Goal: Information Seeking & Learning: Learn about a topic

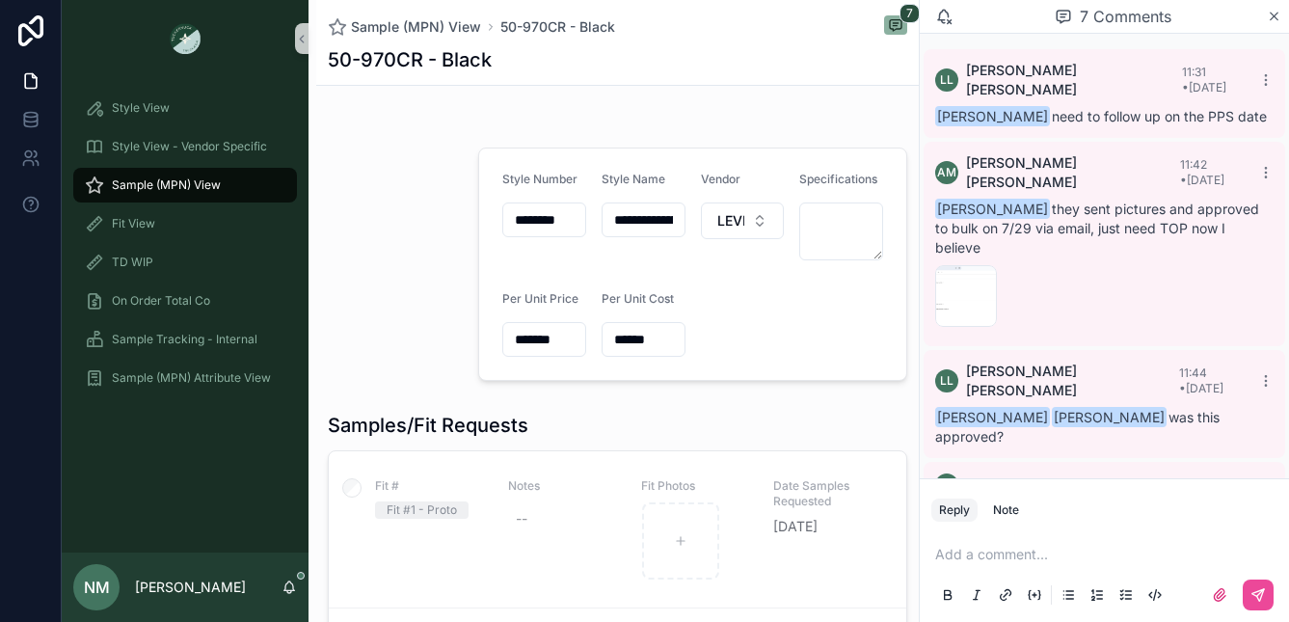
scroll to position [379, 0]
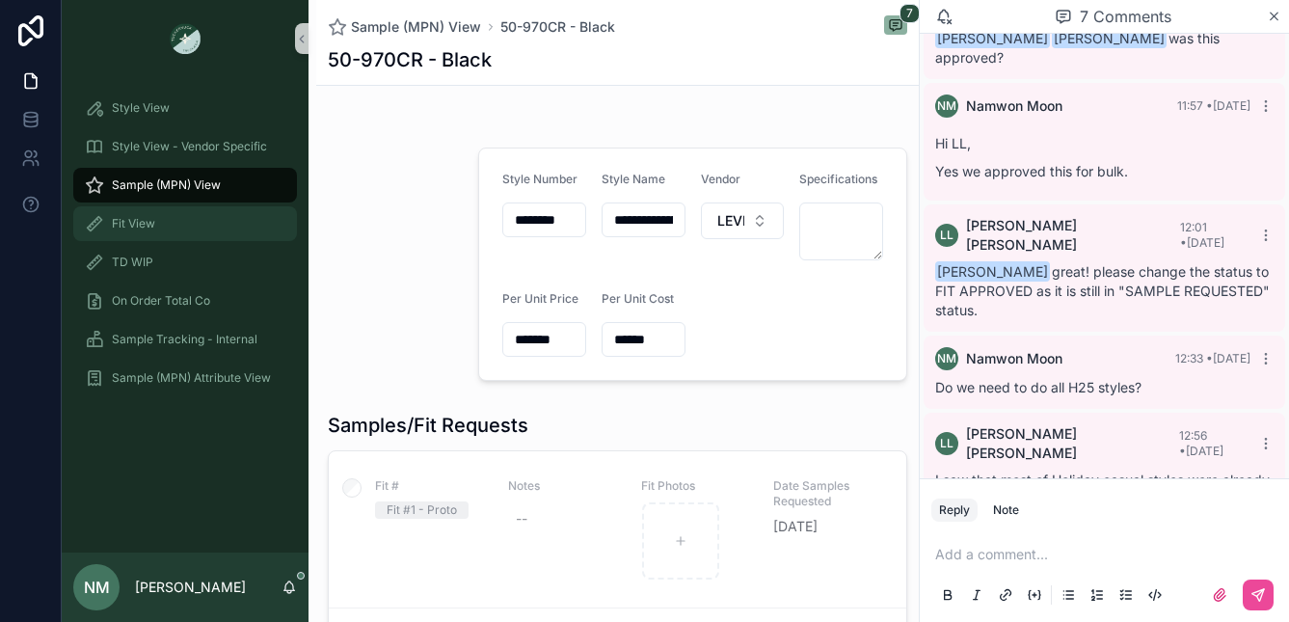
click at [147, 226] on span "Fit View" at bounding box center [133, 223] width 43 height 15
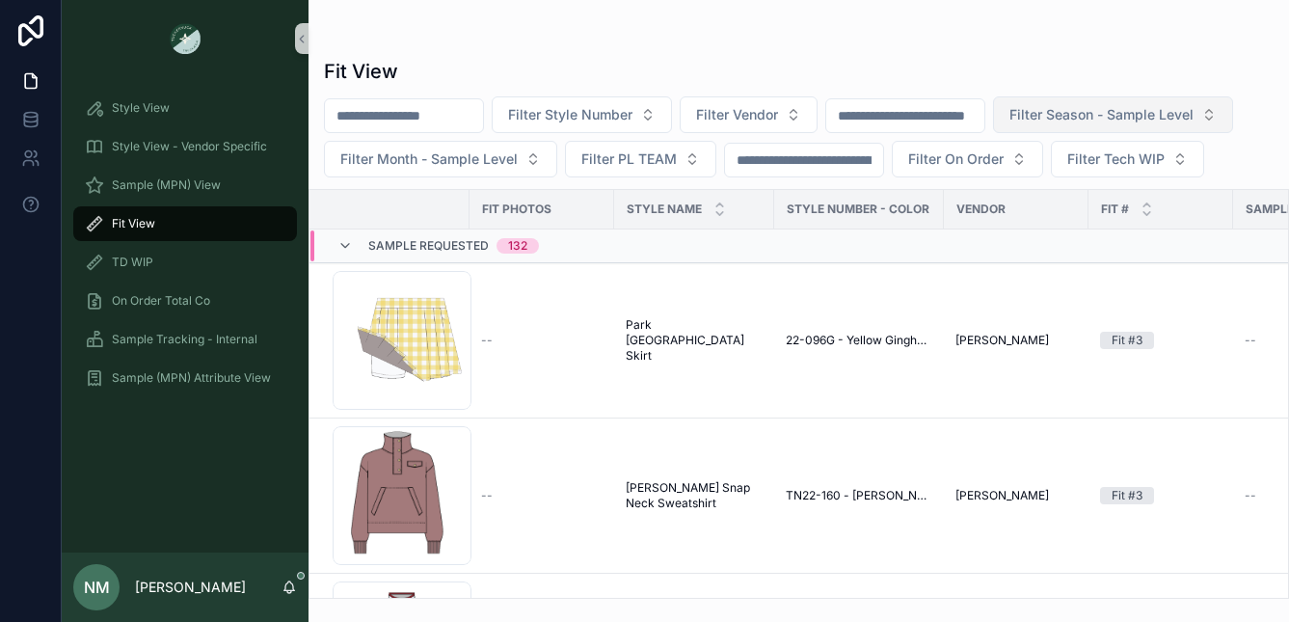
click at [1159, 114] on span "Filter Season - Sample Level" at bounding box center [1101, 114] width 184 height 19
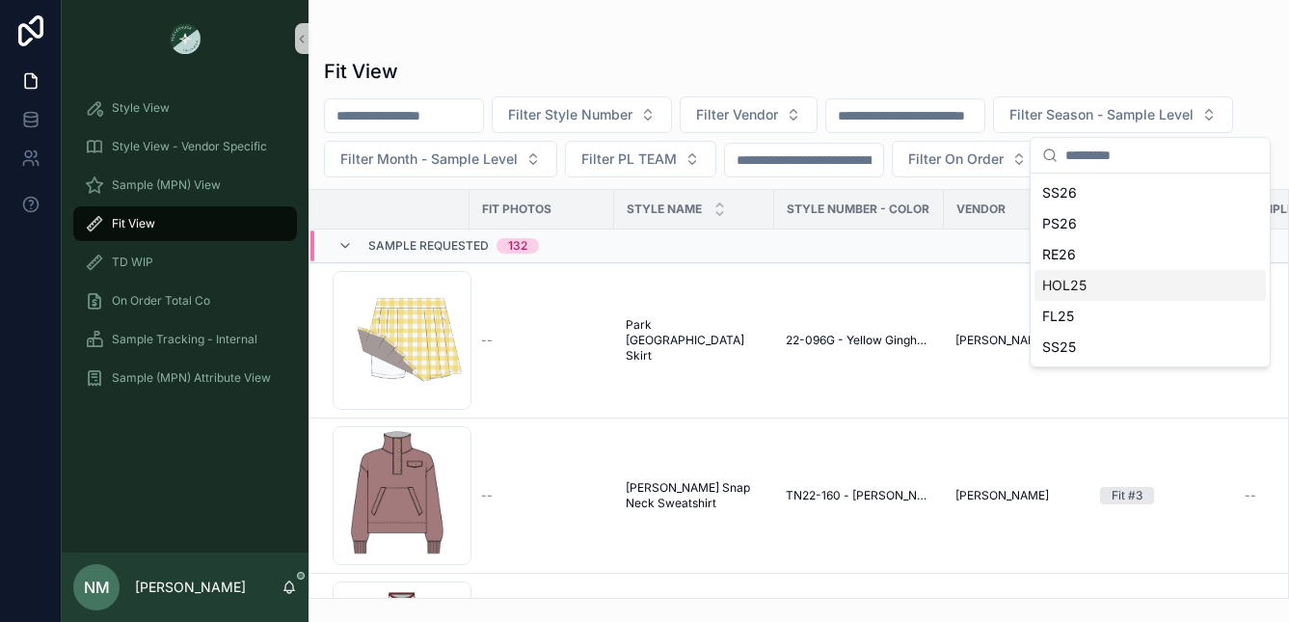
click at [1073, 289] on div "HOL25" at bounding box center [1149, 285] width 231 height 31
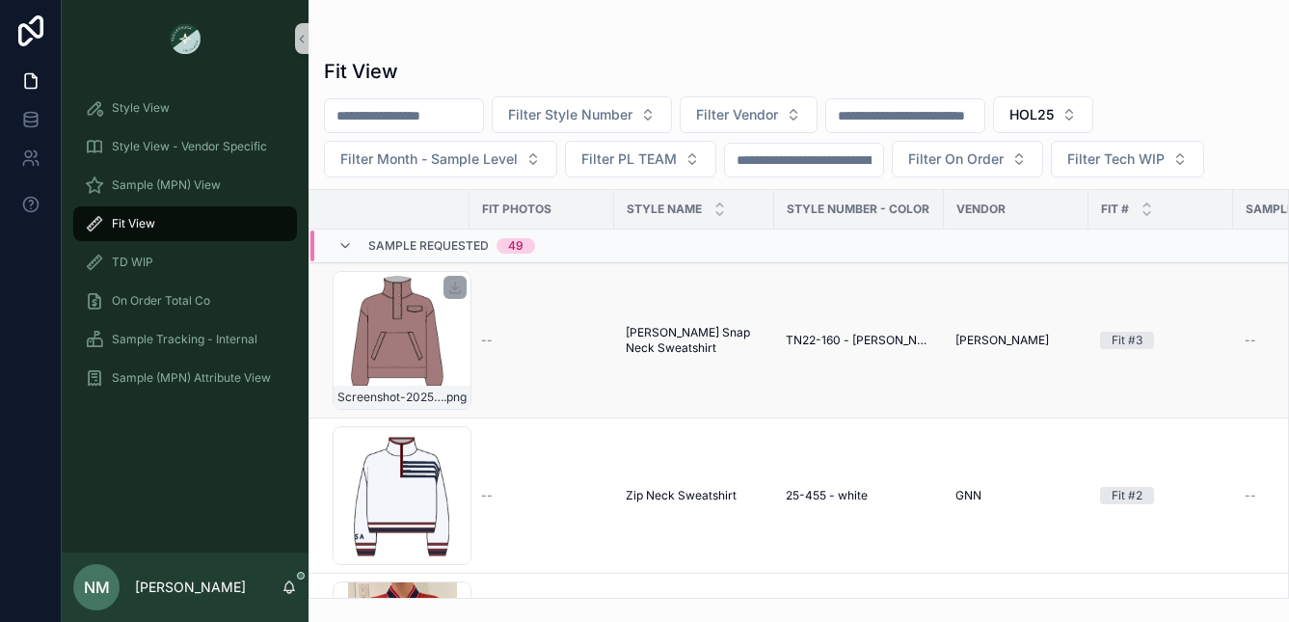
click at [402, 347] on div "Screenshot-2025-06-20-at-4.40.38-PM .png" at bounding box center [402, 340] width 139 height 139
click at [659, 496] on span "Zip Neck Sweatshirt" at bounding box center [681, 495] width 111 height 15
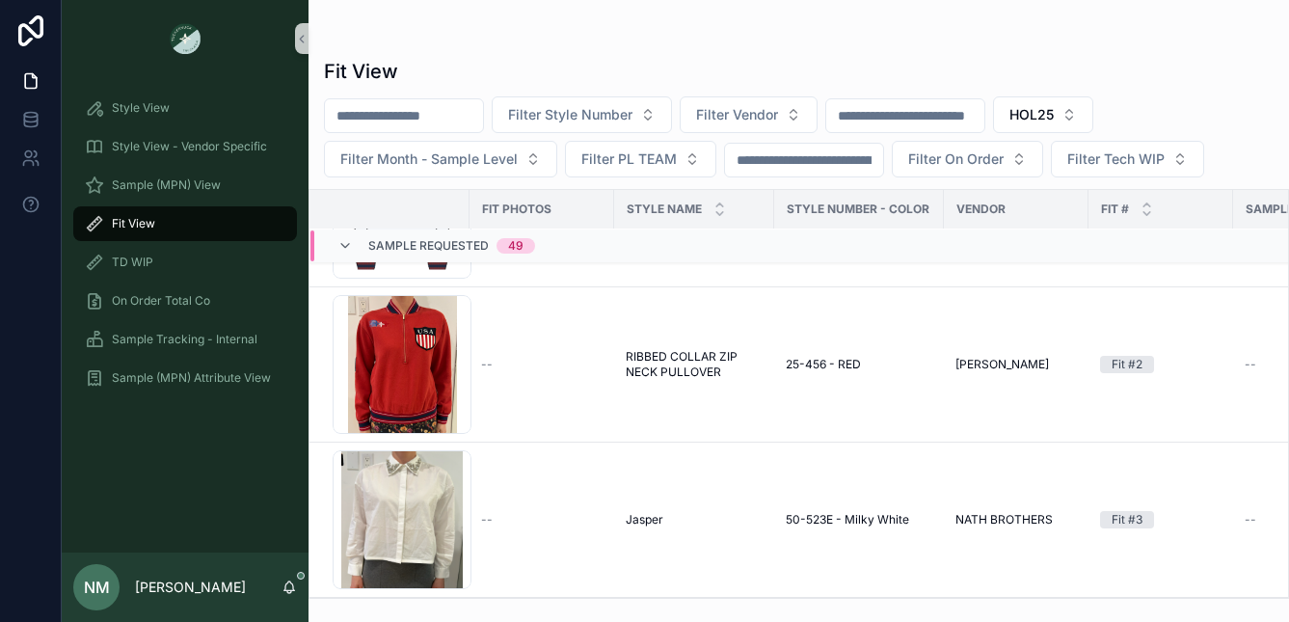
scroll to position [282, 0]
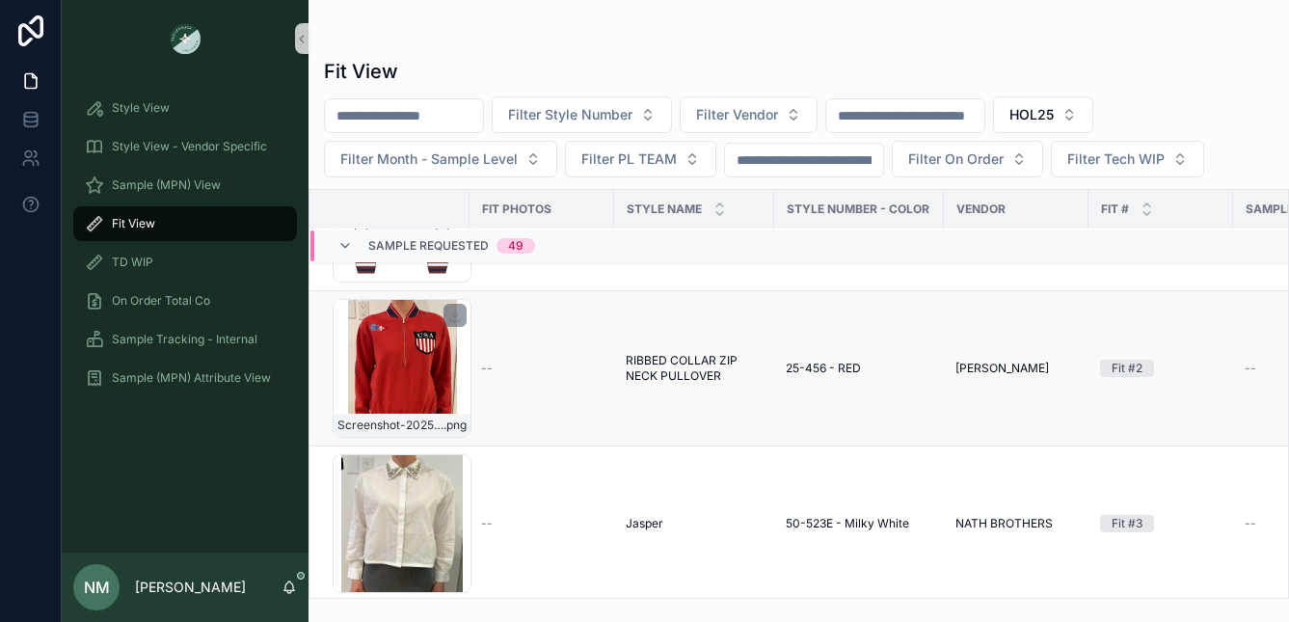
click at [414, 384] on div "Screenshot-2025-08-07-162254 .png" at bounding box center [402, 368] width 139 height 139
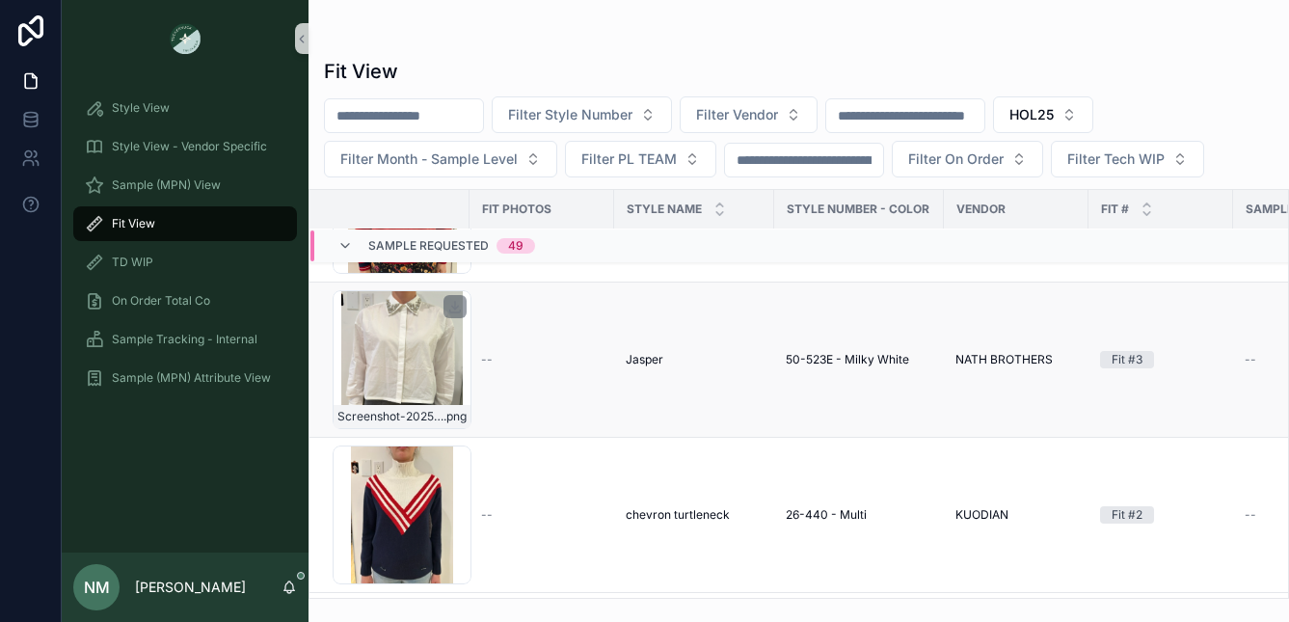
click at [464, 358] on div "Screenshot-2025-08-07-141136 .png" at bounding box center [402, 359] width 139 height 139
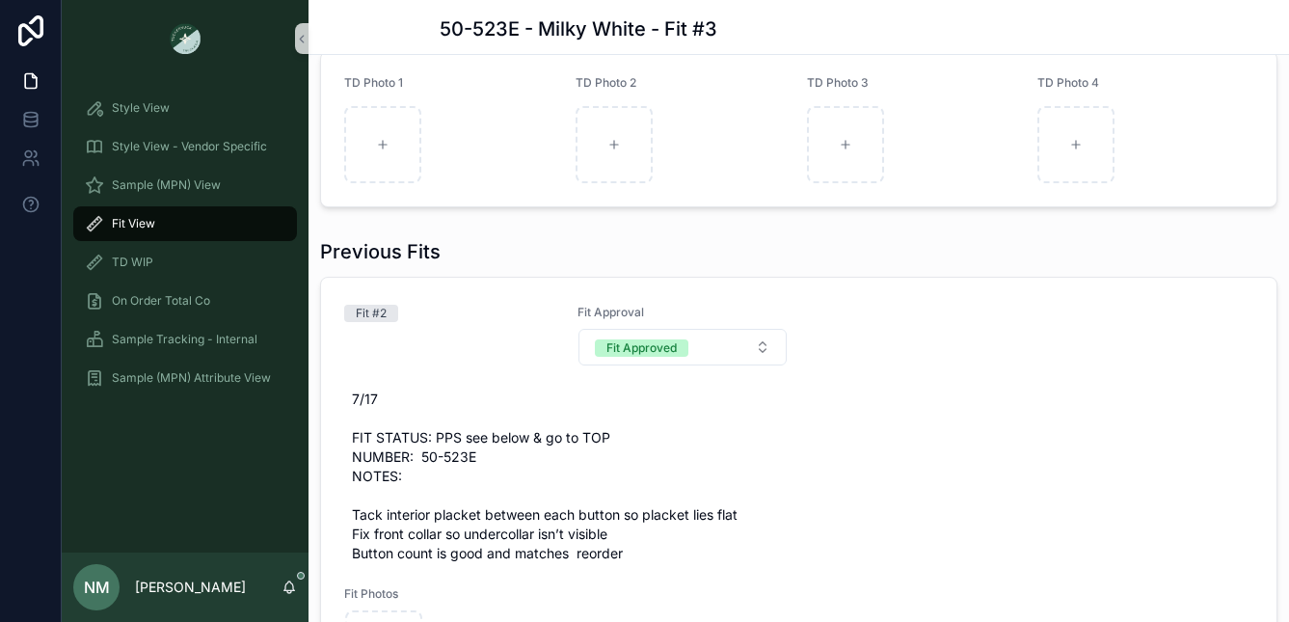
scroll to position [914, 0]
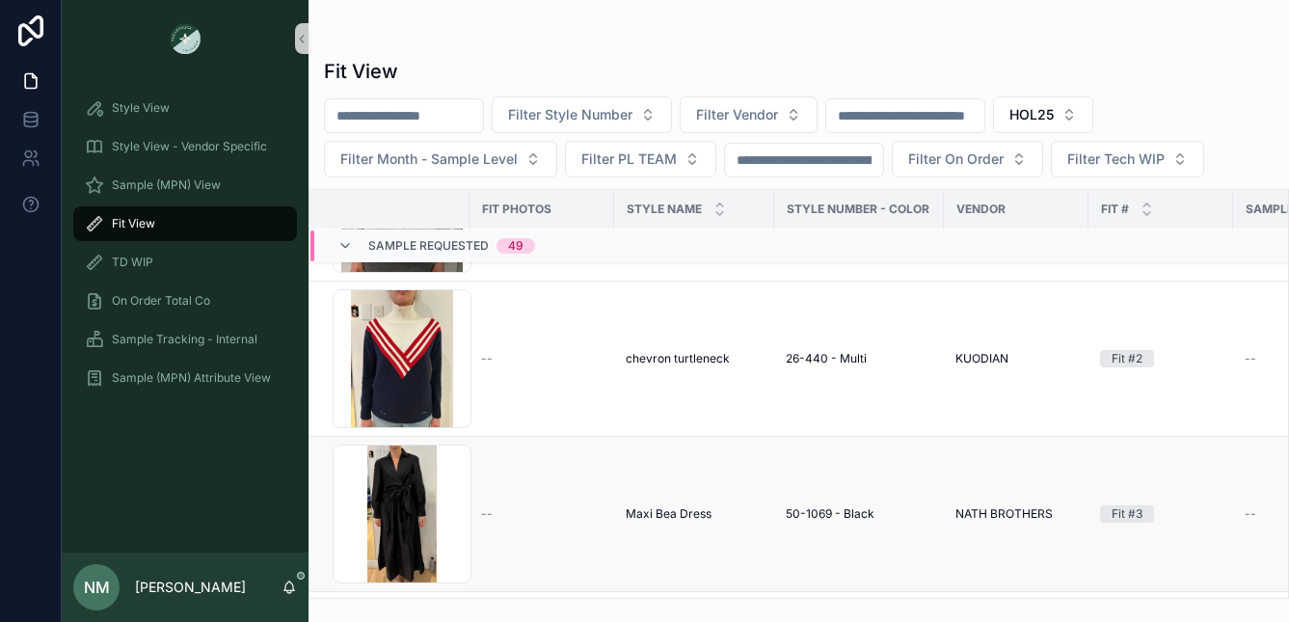
scroll to position [600, 0]
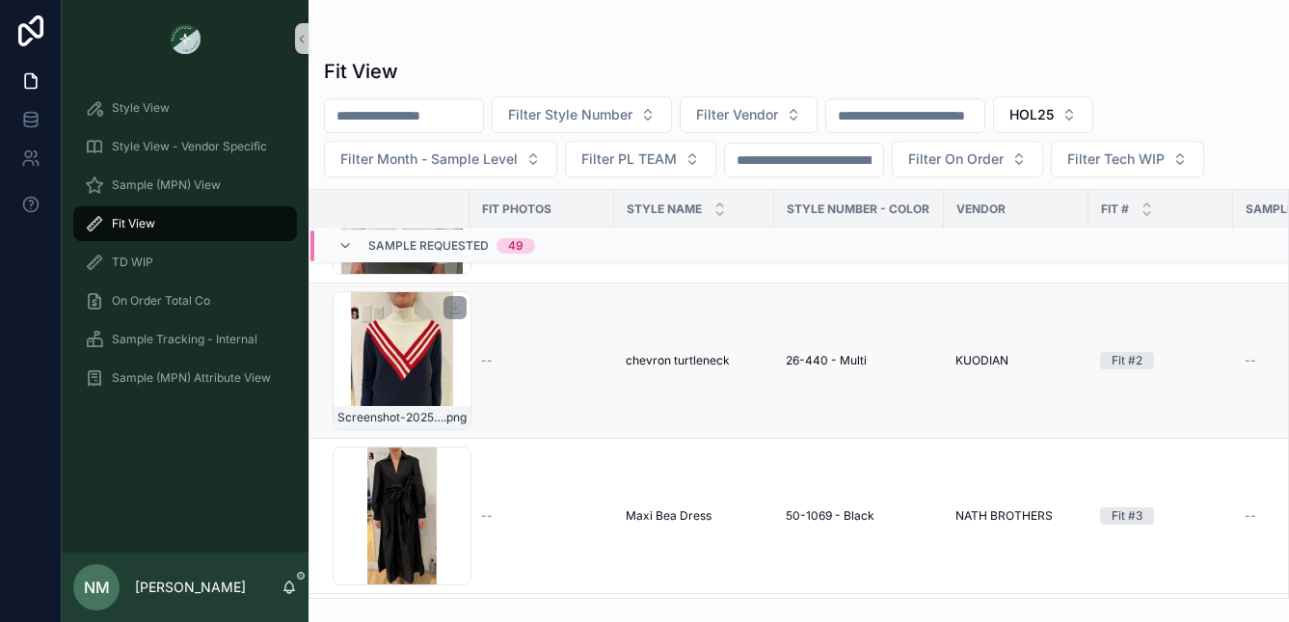
click at [429, 364] on div "Screenshot-2025-08-11-112713 .png" at bounding box center [402, 360] width 139 height 139
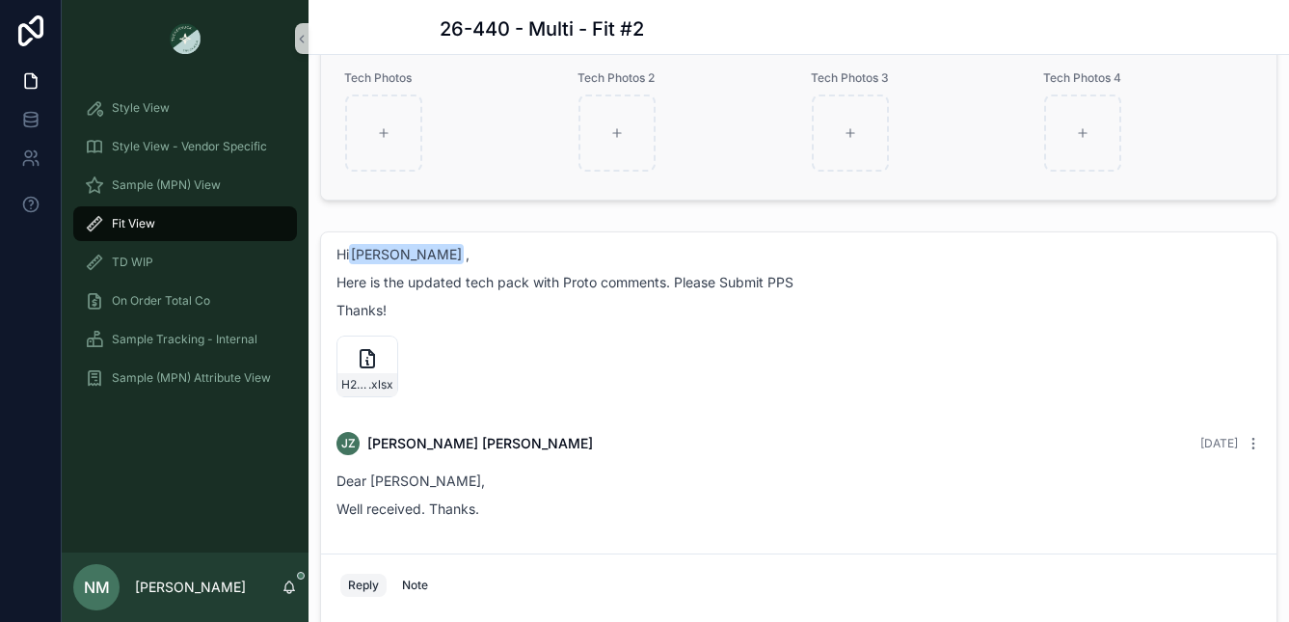
scroll to position [1561, 0]
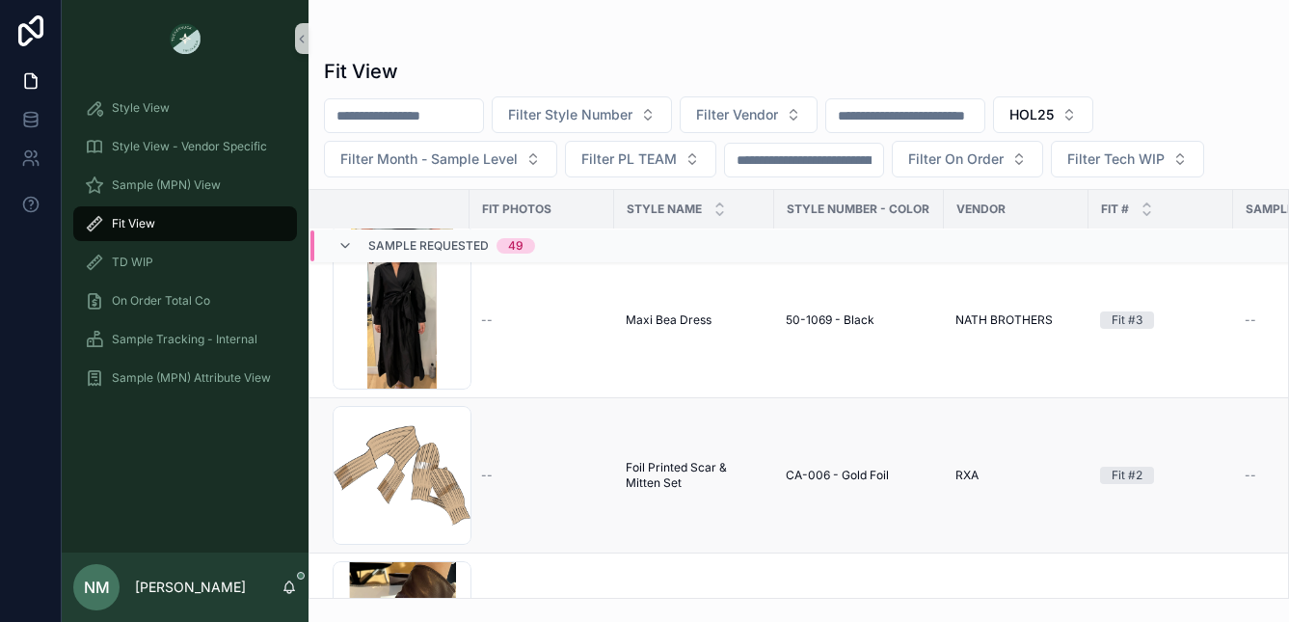
scroll to position [789, 0]
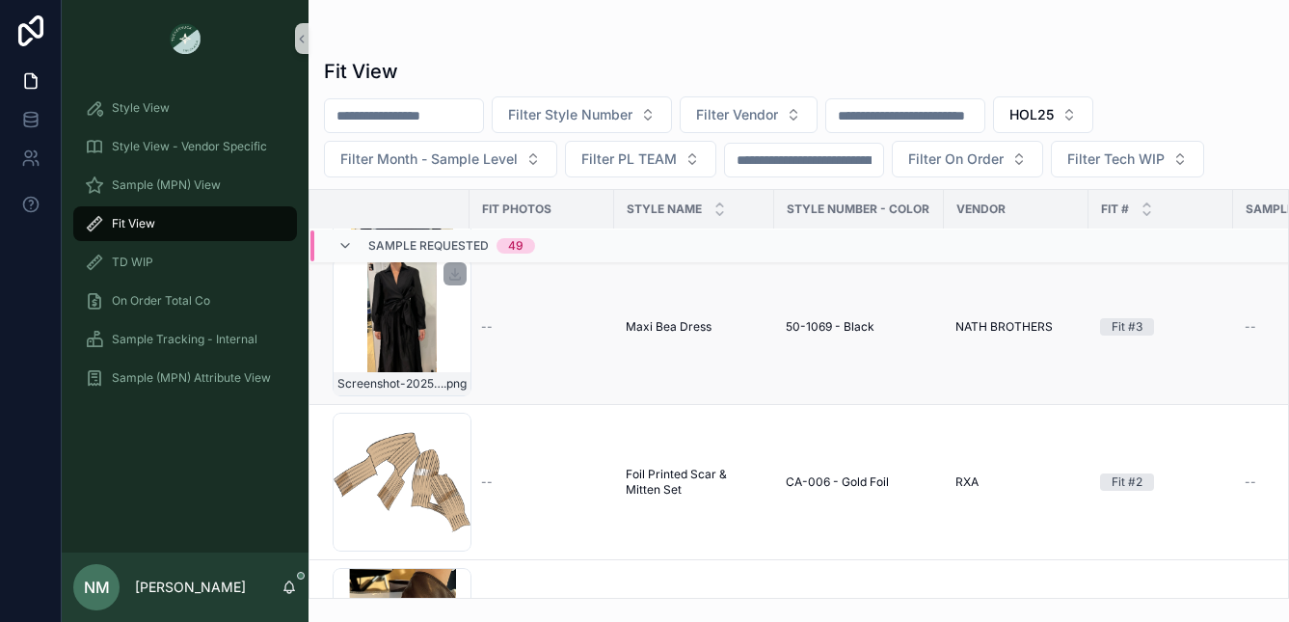
click at [398, 341] on div "Screenshot-2025-08-06-155626 .png" at bounding box center [402, 326] width 139 height 139
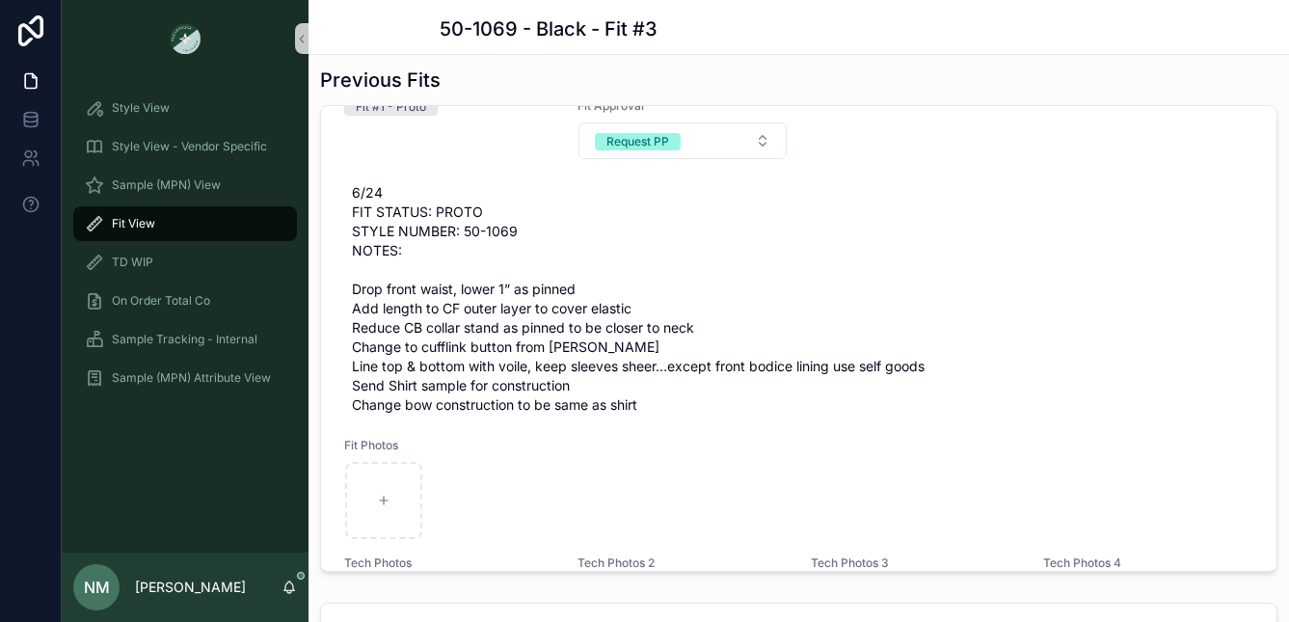
scroll to position [743, 0]
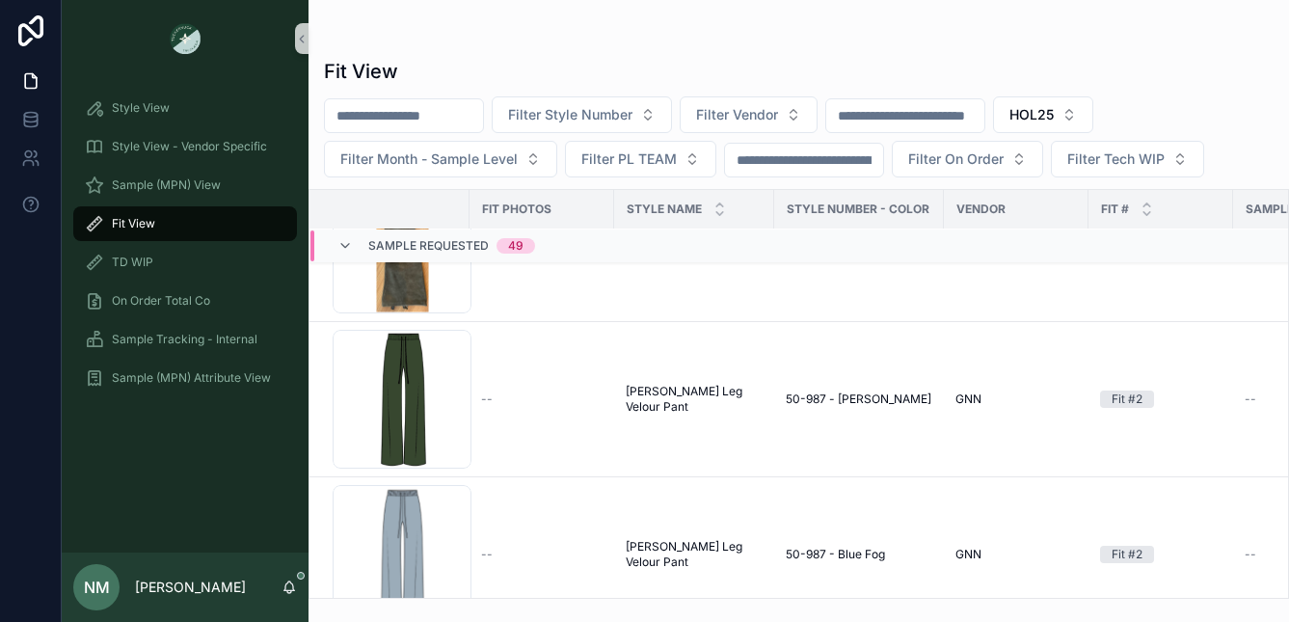
scroll to position [1855, 0]
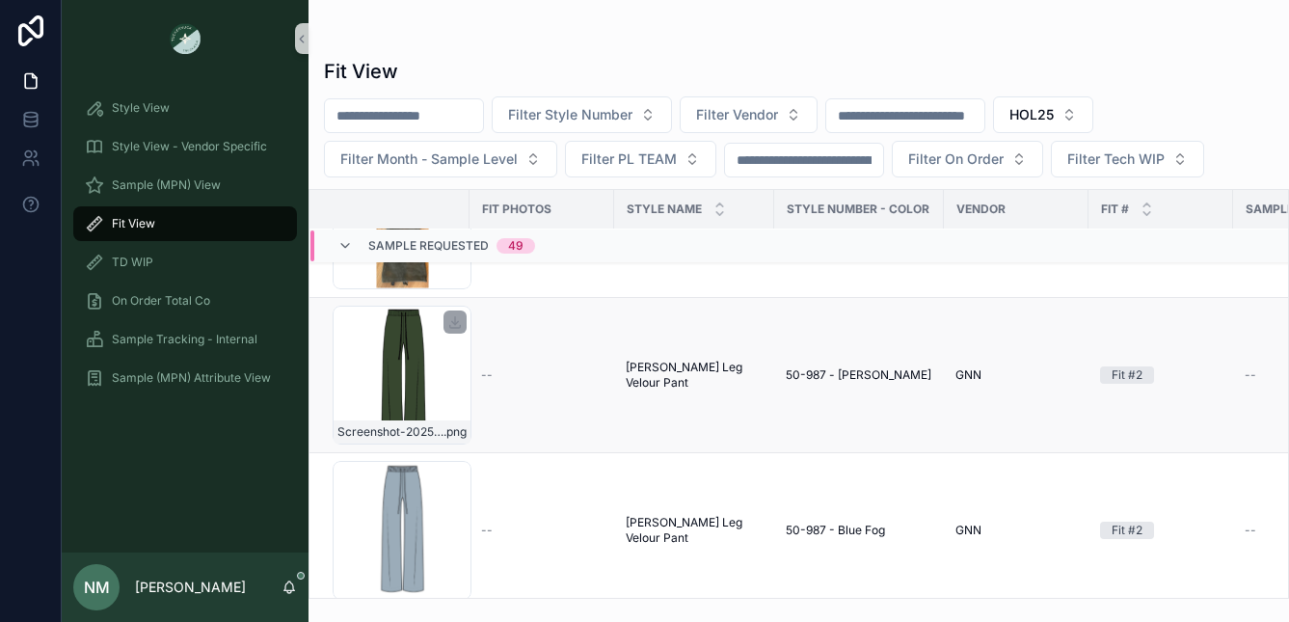
click at [440, 395] on div "Screenshot-2025-07-28-at-9.49.20-AM .png" at bounding box center [402, 375] width 139 height 139
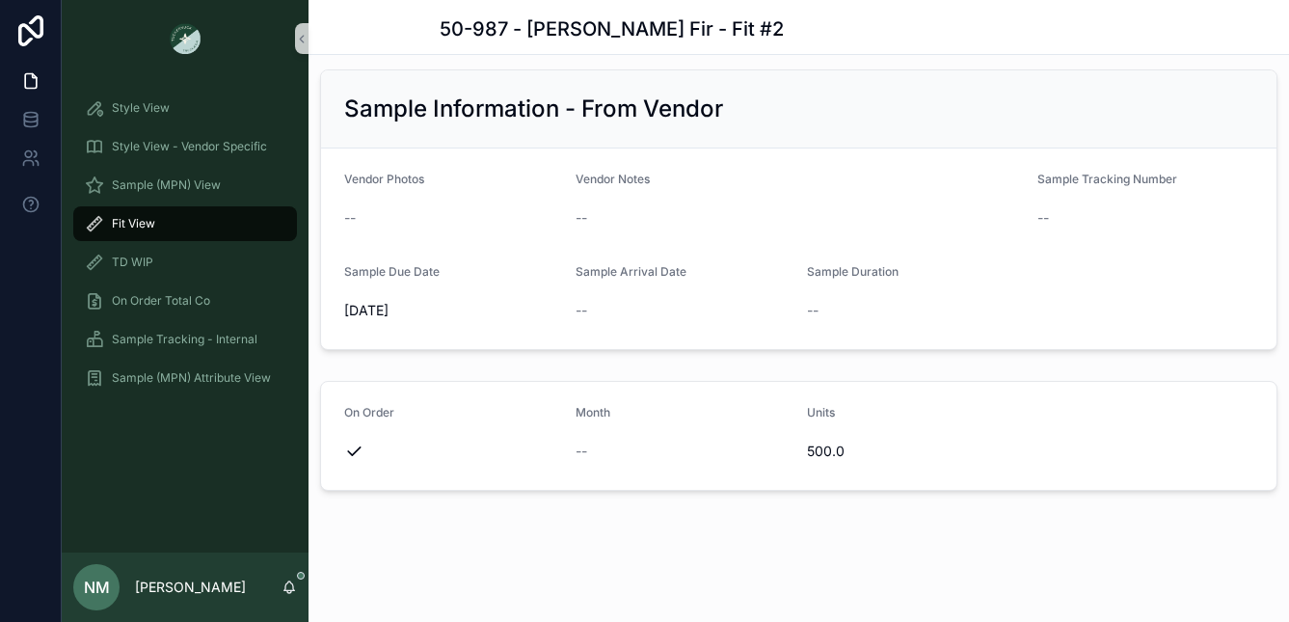
scroll to position [1861, 0]
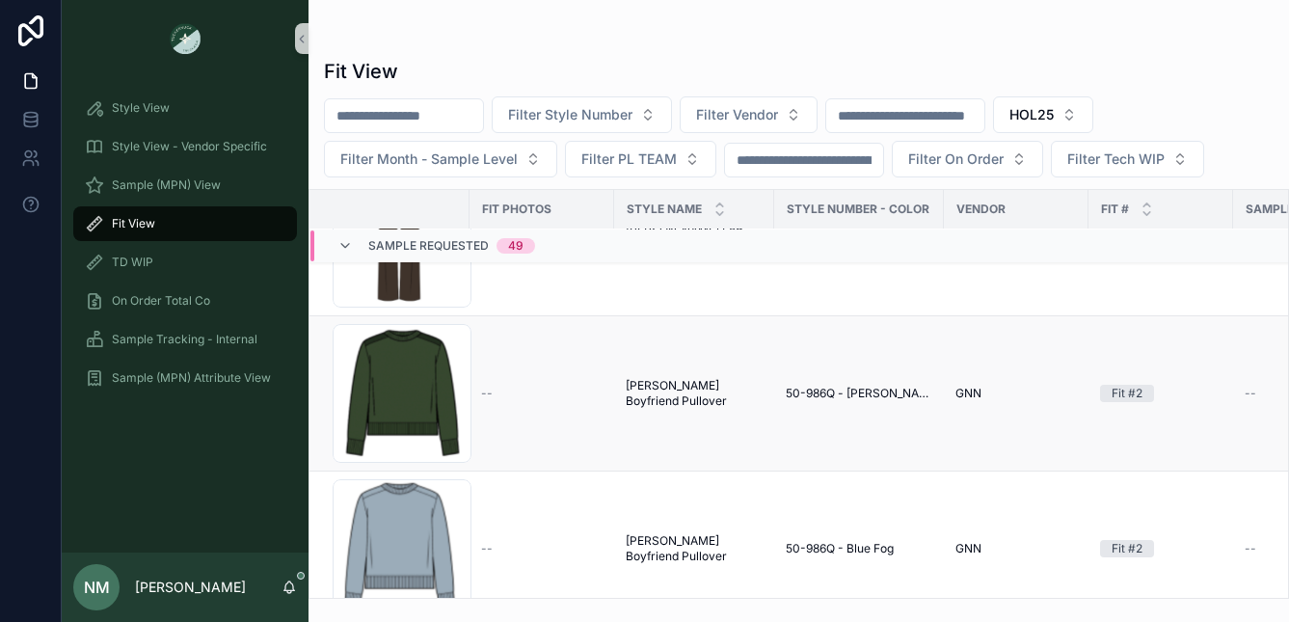
scroll to position [2304, 0]
click at [432, 418] on div "Screenshot-2025-07-28-at-9.48.18-AM .png" at bounding box center [402, 391] width 139 height 139
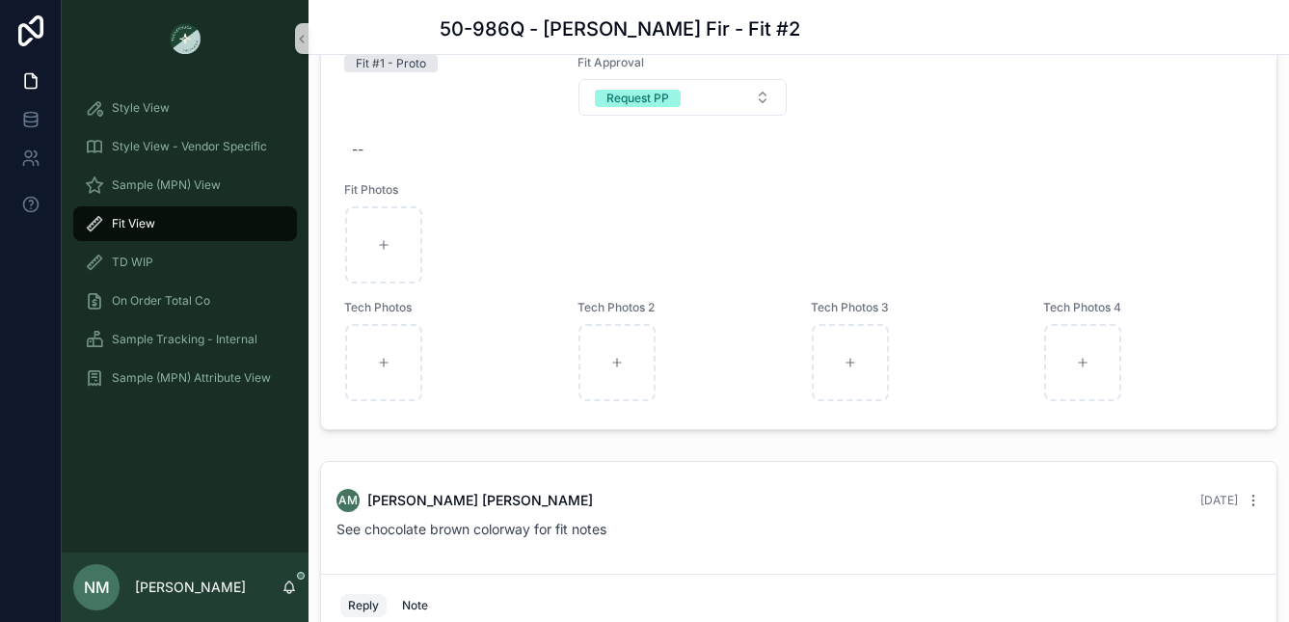
scroll to position [1163, 0]
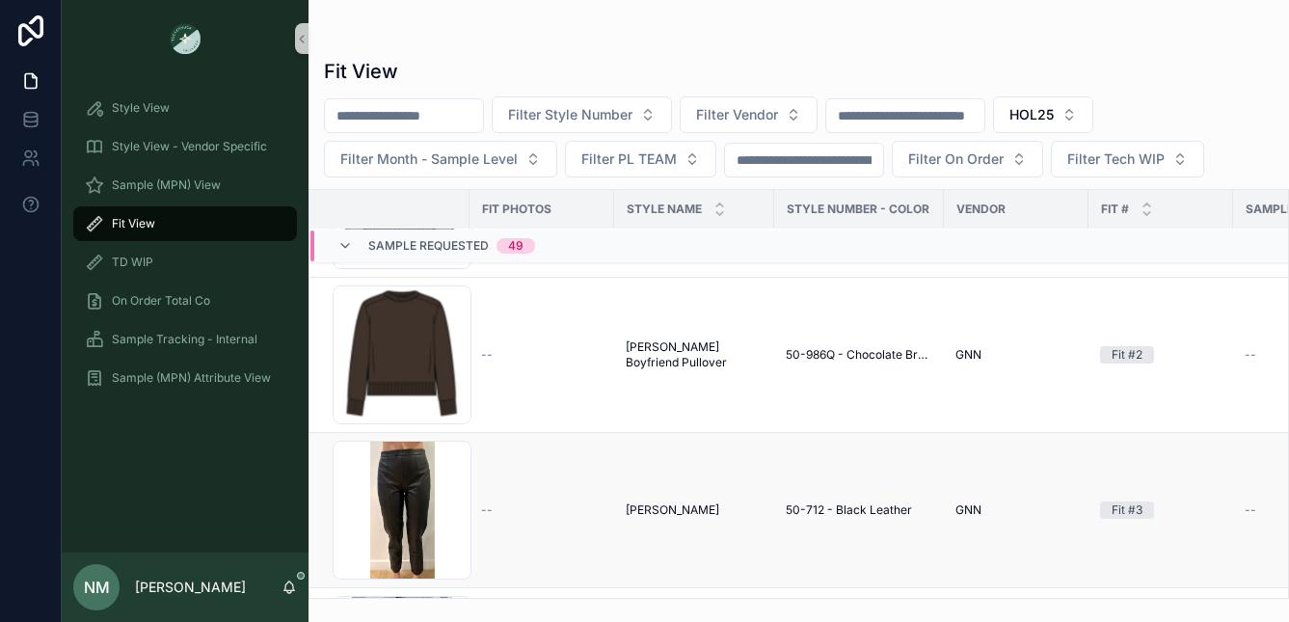
scroll to position [2650, 0]
click at [440, 510] on div "Screenshot-2025-08-06-150513 .png" at bounding box center [402, 510] width 139 height 139
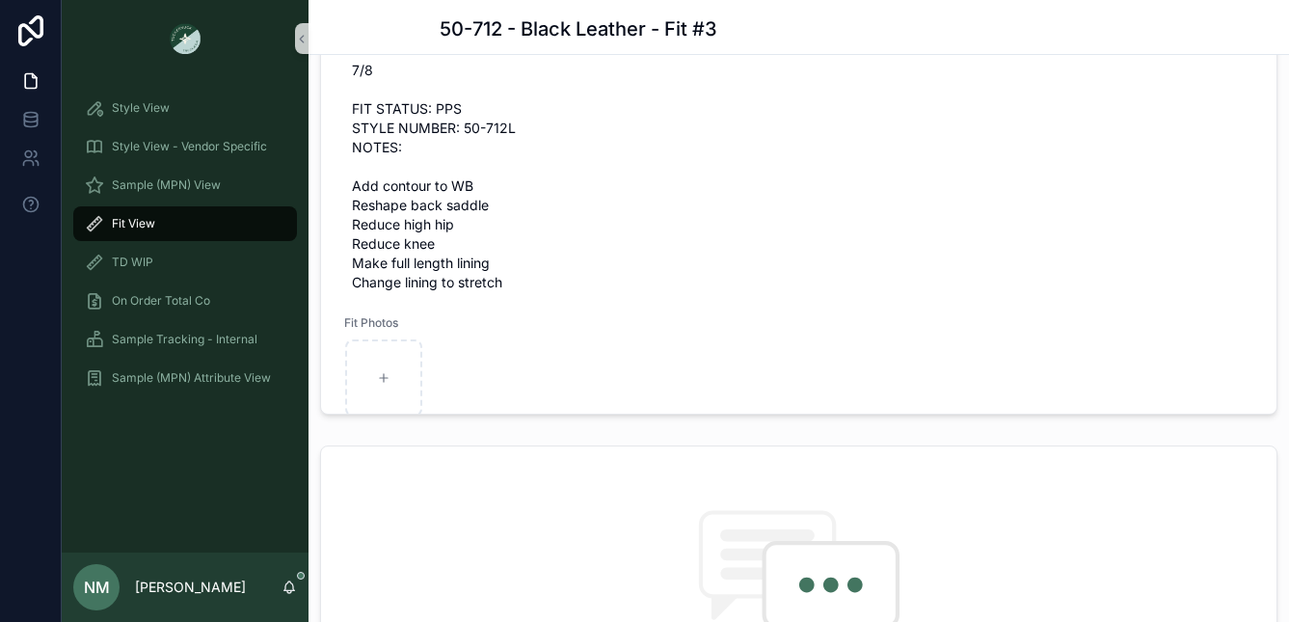
scroll to position [1255, 0]
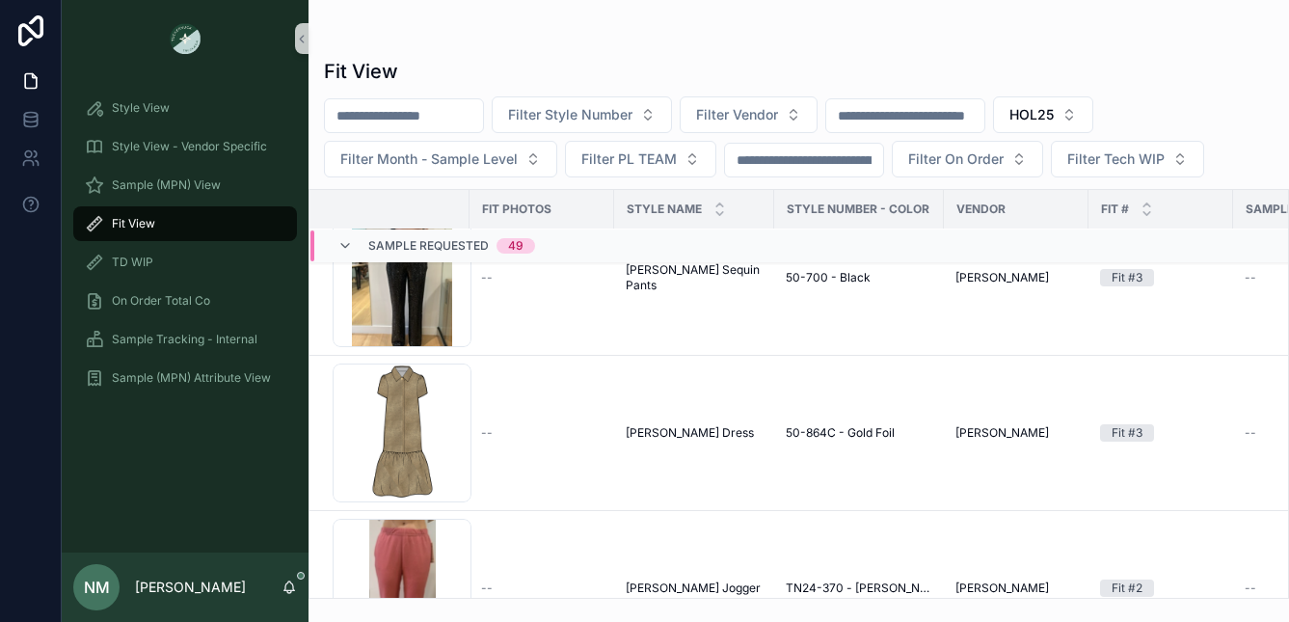
scroll to position [3208, 0]
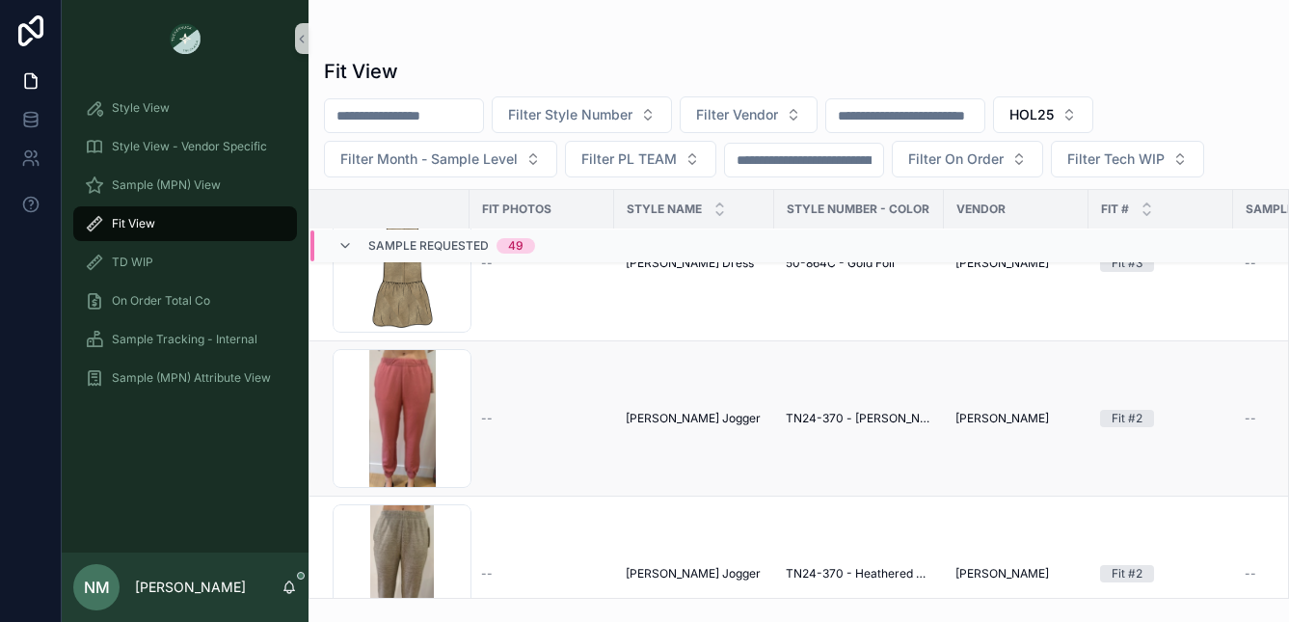
click at [530, 423] on div "--" at bounding box center [541, 418] width 121 height 15
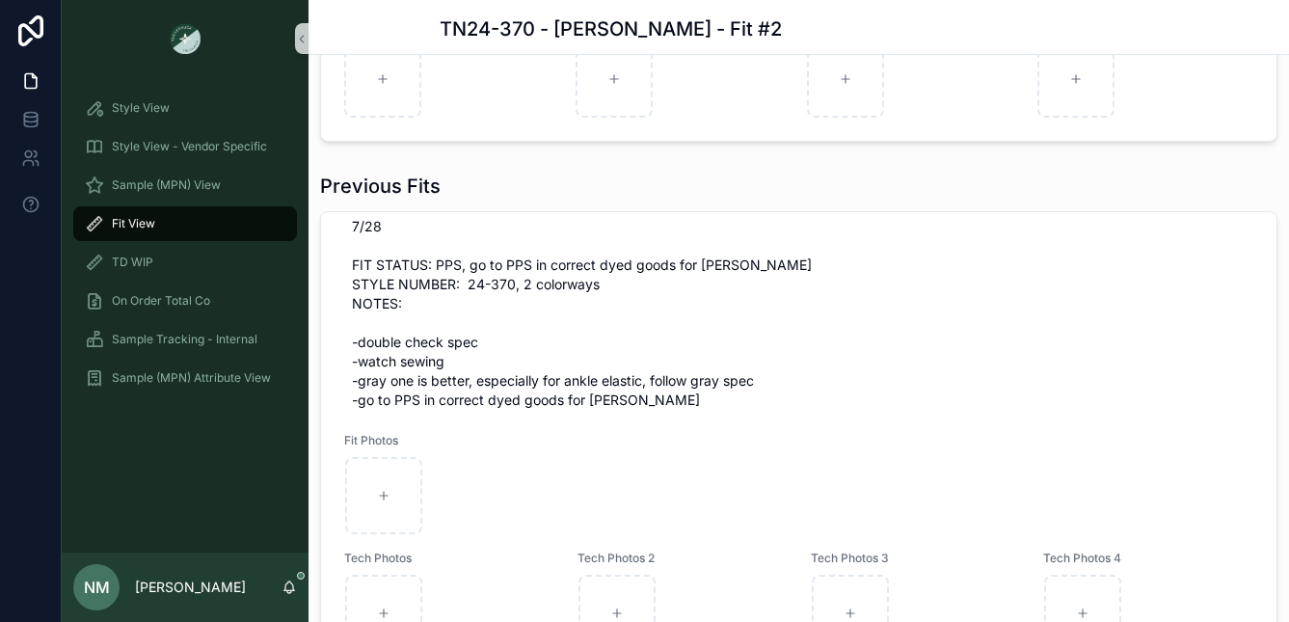
scroll to position [110, 0]
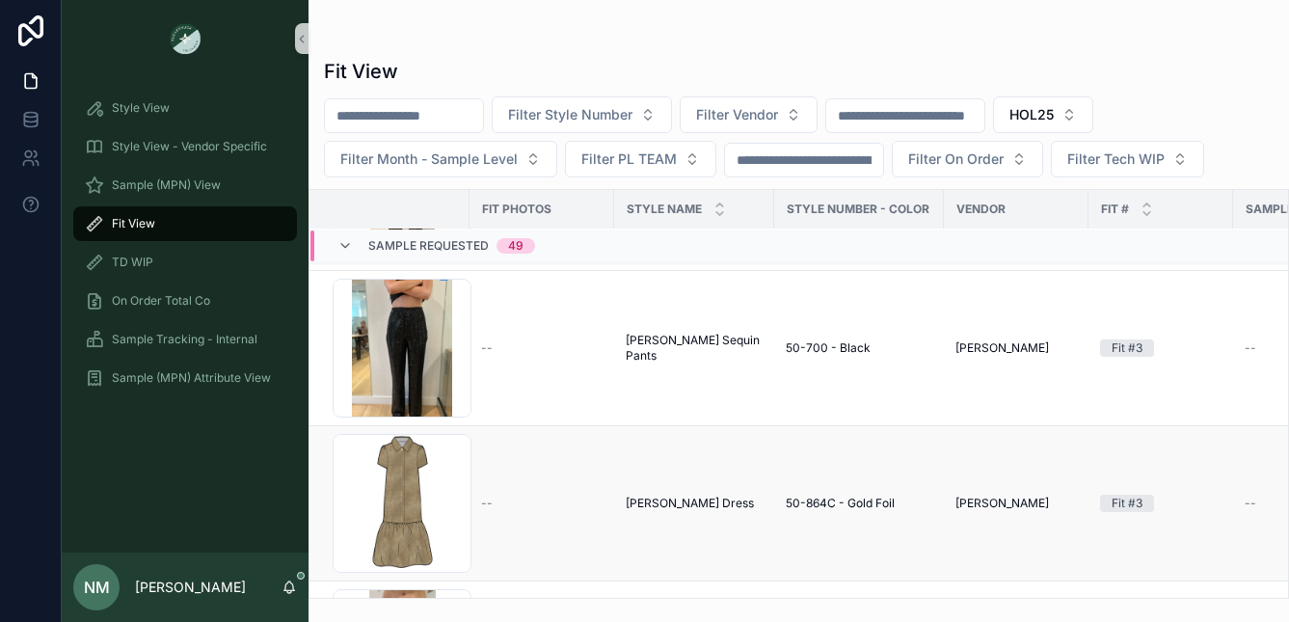
scroll to position [2969, 0]
click at [545, 511] on td "--" at bounding box center [541, 502] width 145 height 155
click at [647, 503] on span "[PERSON_NAME] Dress" at bounding box center [690, 501] width 128 height 15
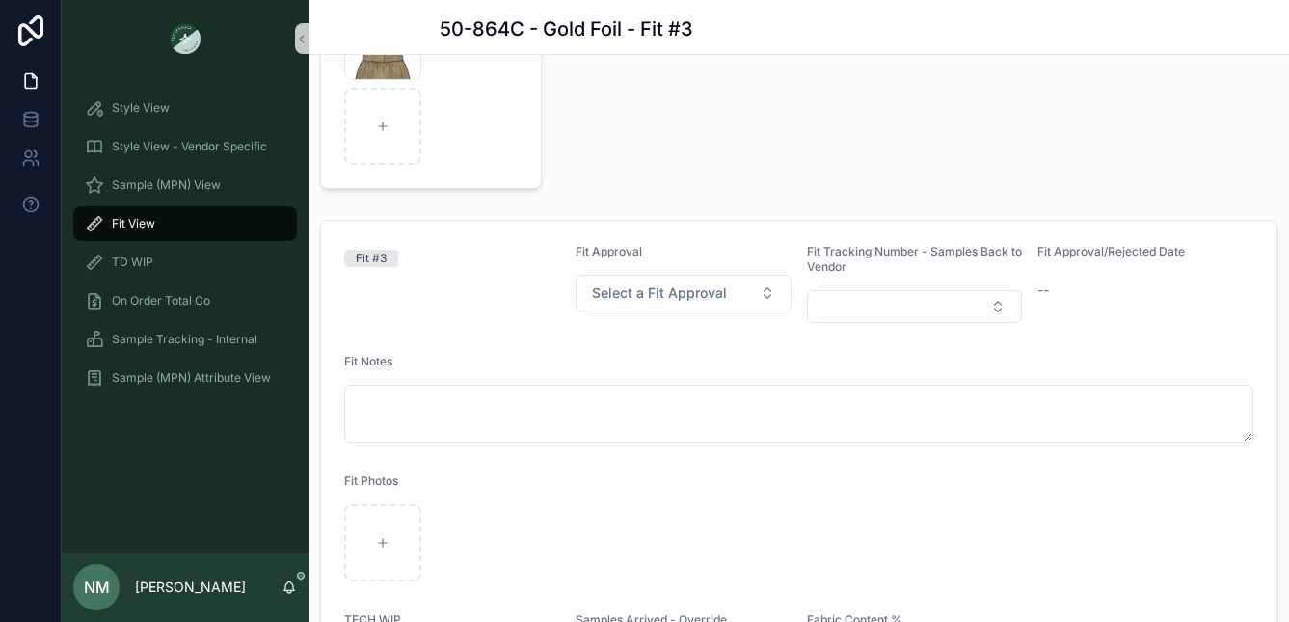
scroll to position [215, 0]
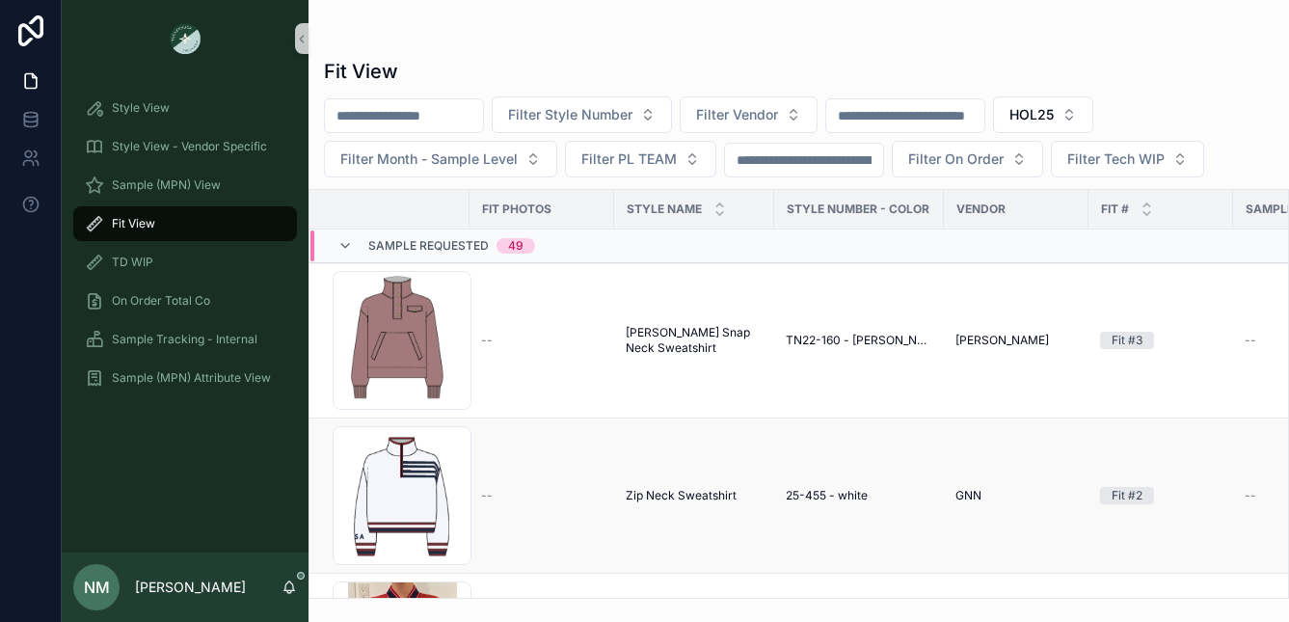
click at [586, 493] on div "--" at bounding box center [541, 495] width 121 height 15
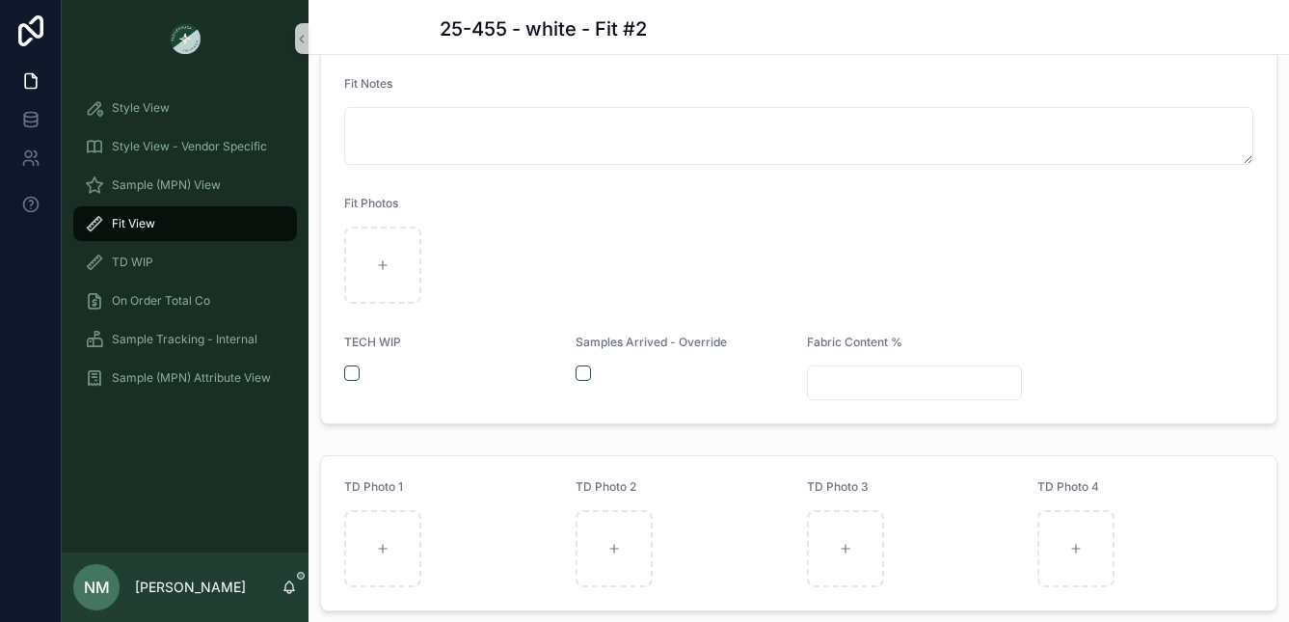
scroll to position [619, 0]
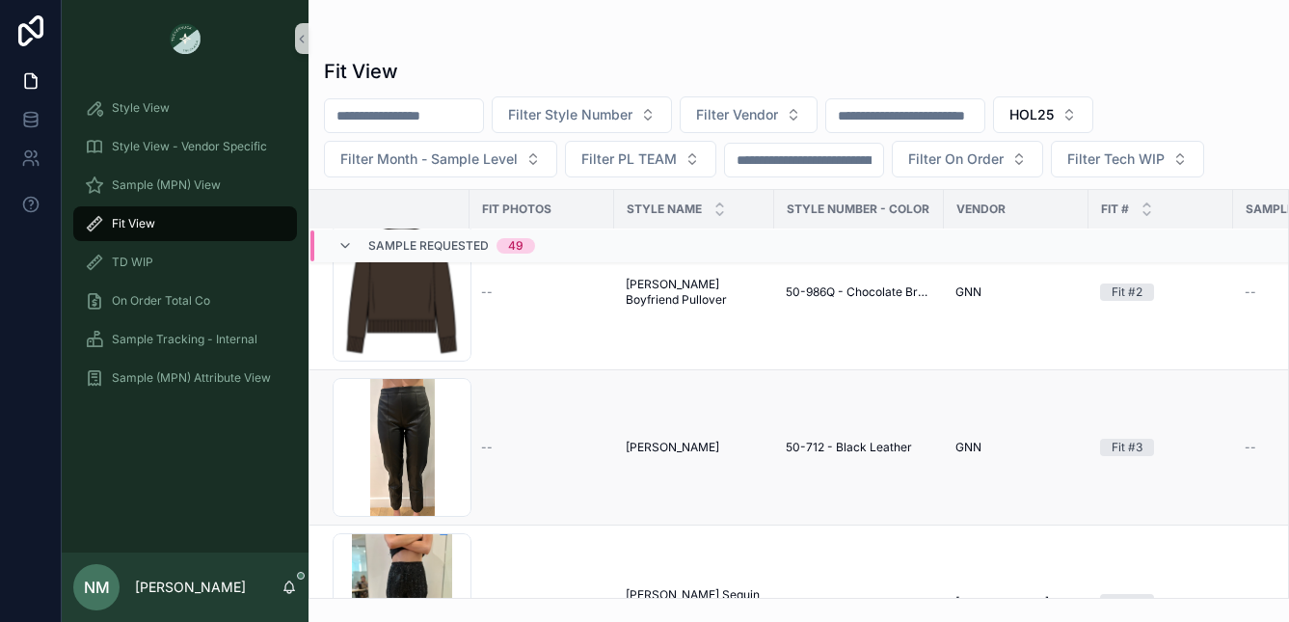
scroll to position [2726, 0]
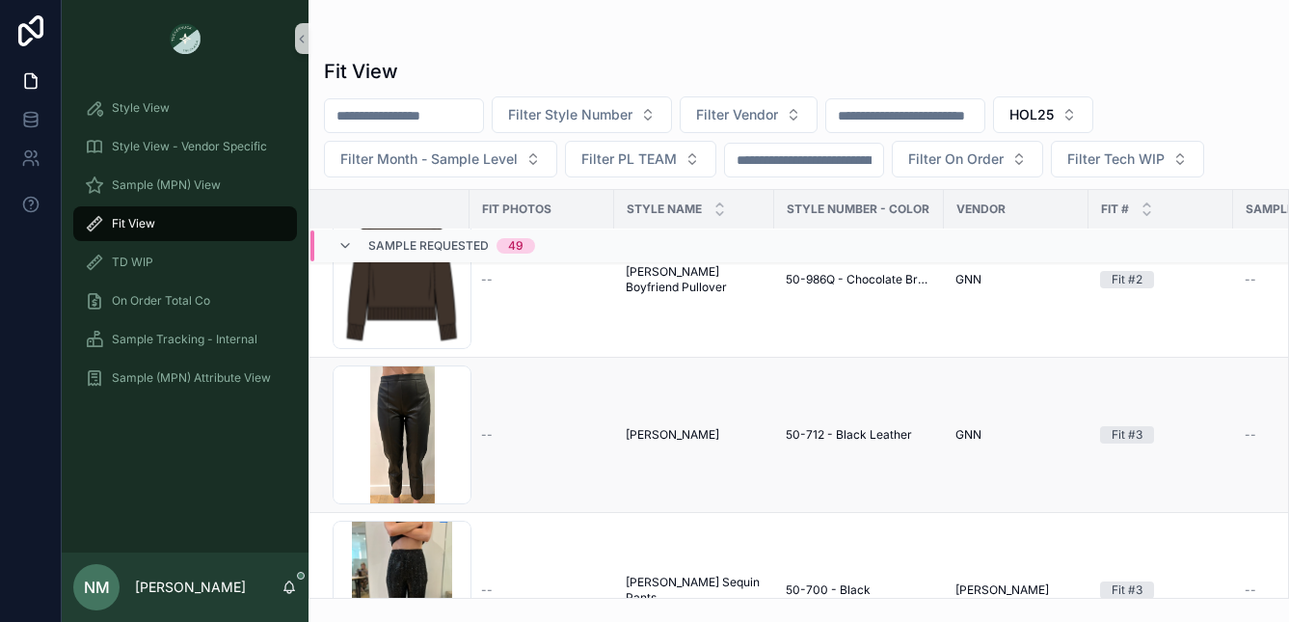
click at [520, 427] on div "--" at bounding box center [541, 434] width 121 height 15
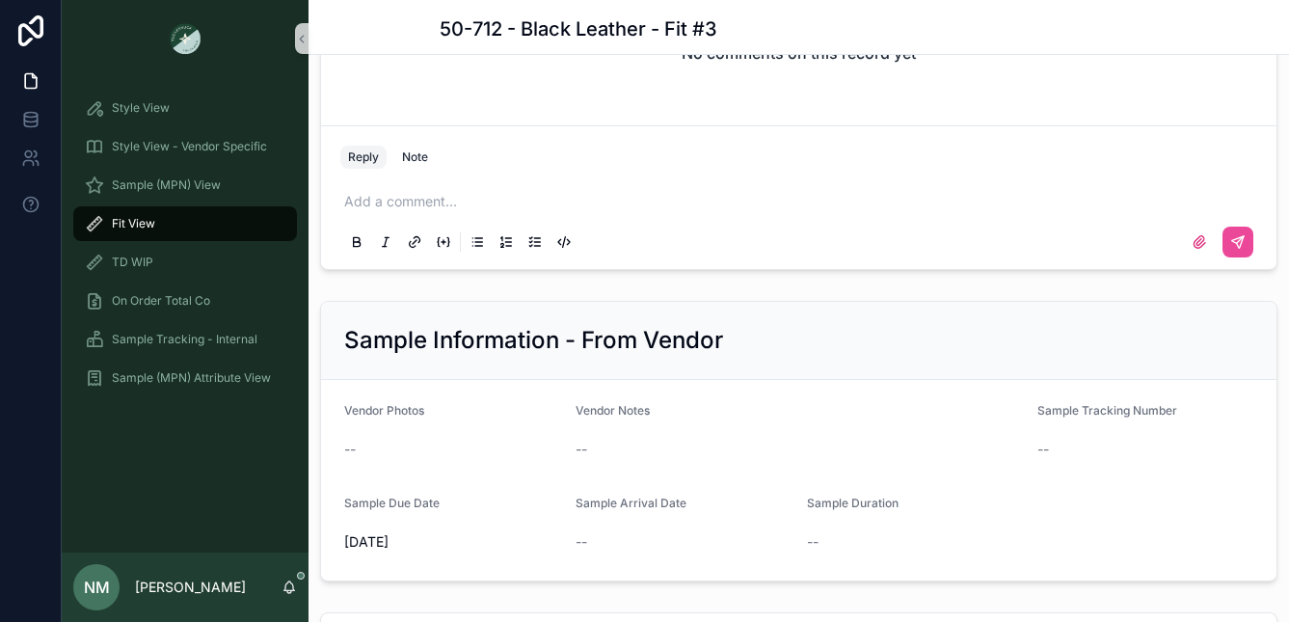
scroll to position [1986, 0]
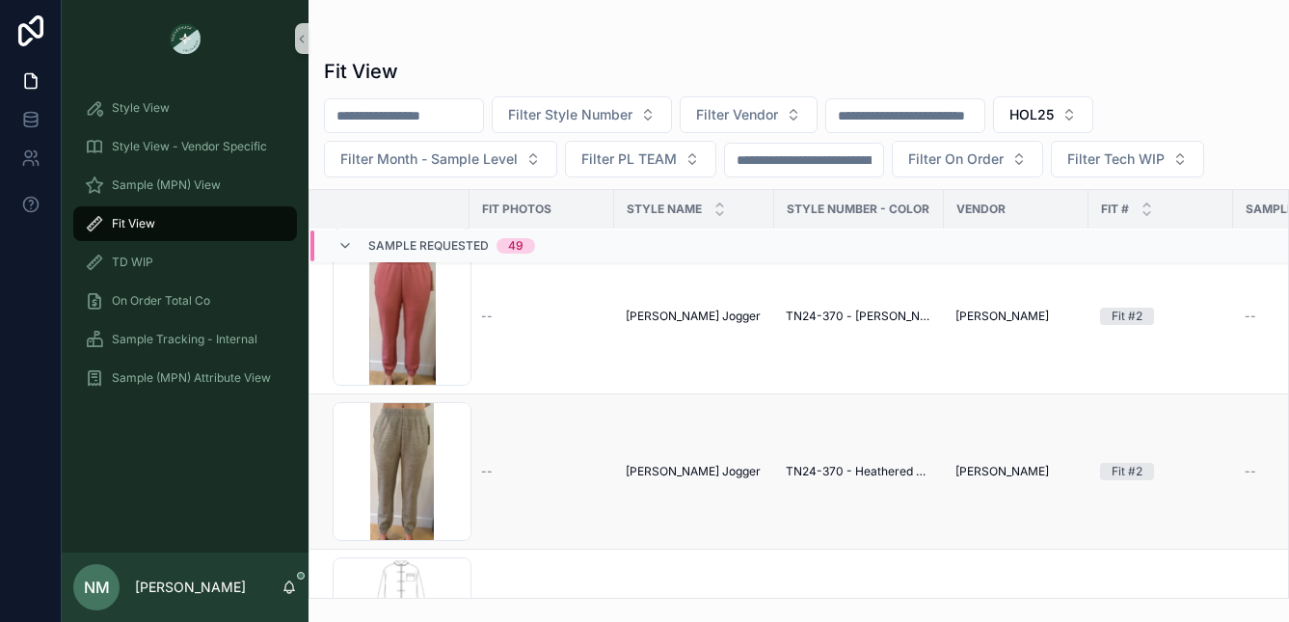
scroll to position [3369, 0]
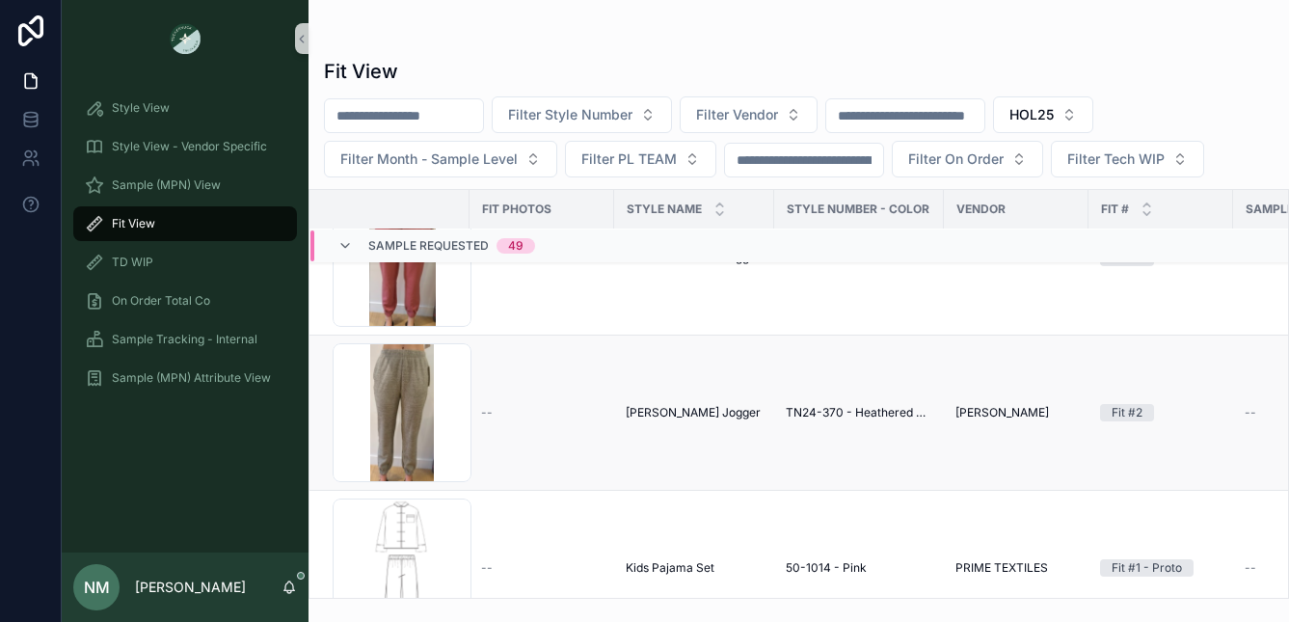
click at [605, 413] on td "--" at bounding box center [541, 412] width 145 height 155
click at [663, 414] on span "[PERSON_NAME] Jogger" at bounding box center [693, 412] width 135 height 15
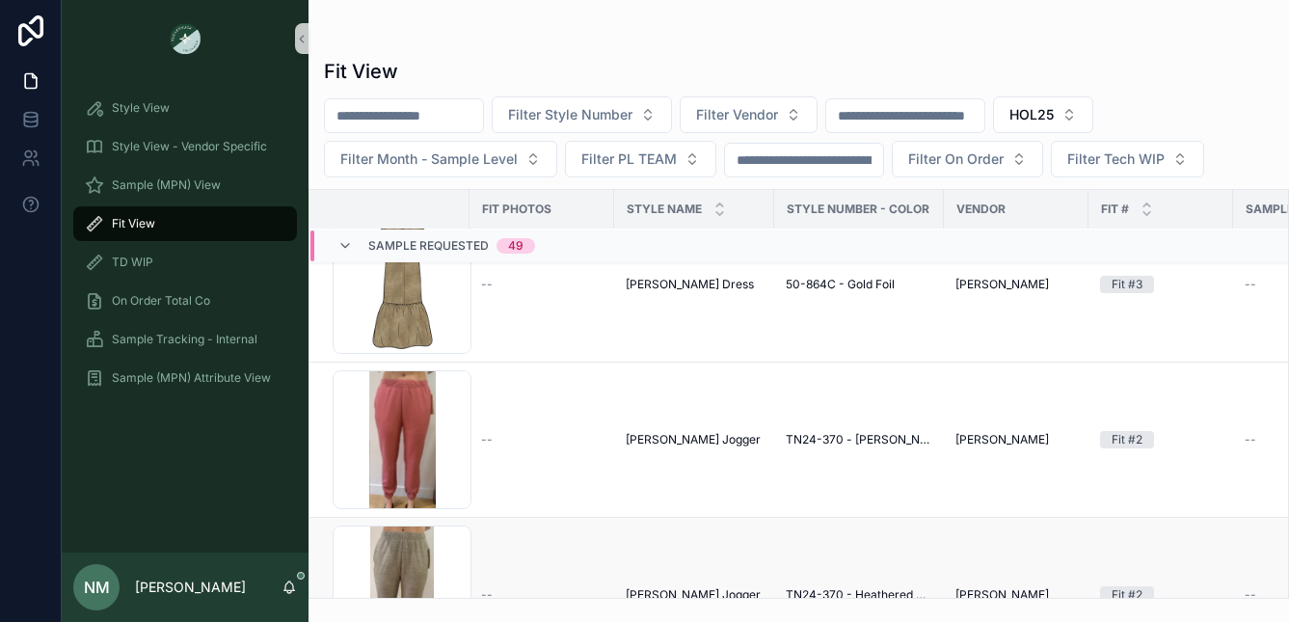
scroll to position [3197, 0]
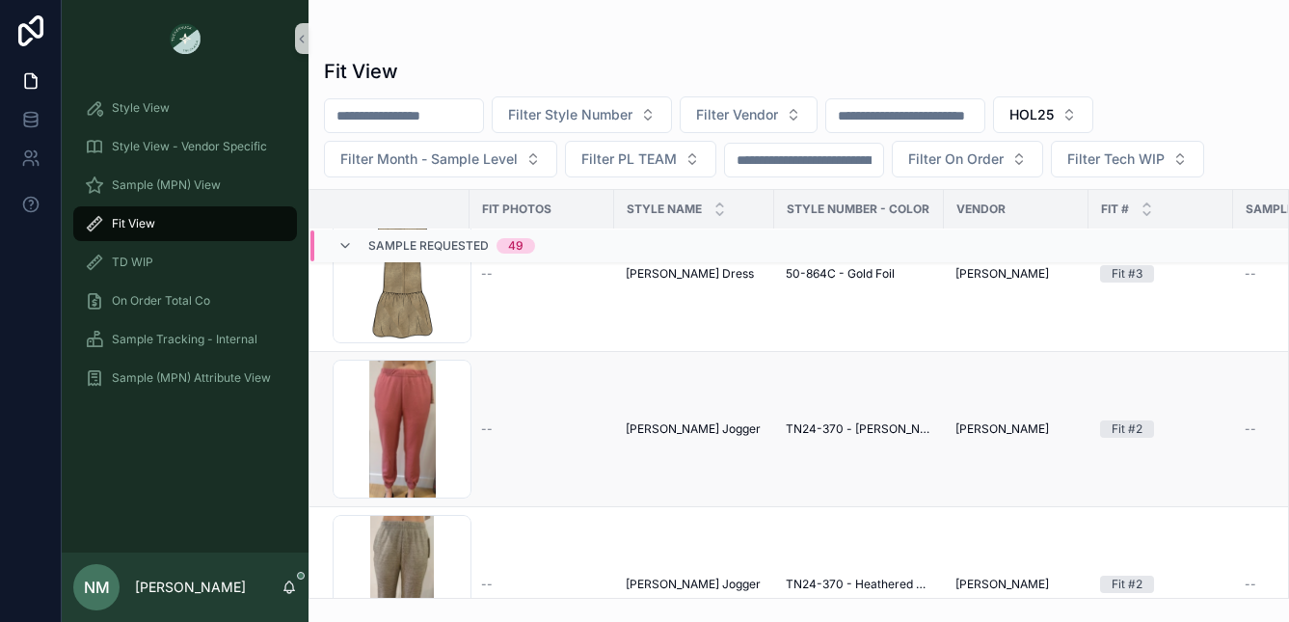
click at [568, 426] on div "--" at bounding box center [541, 428] width 121 height 15
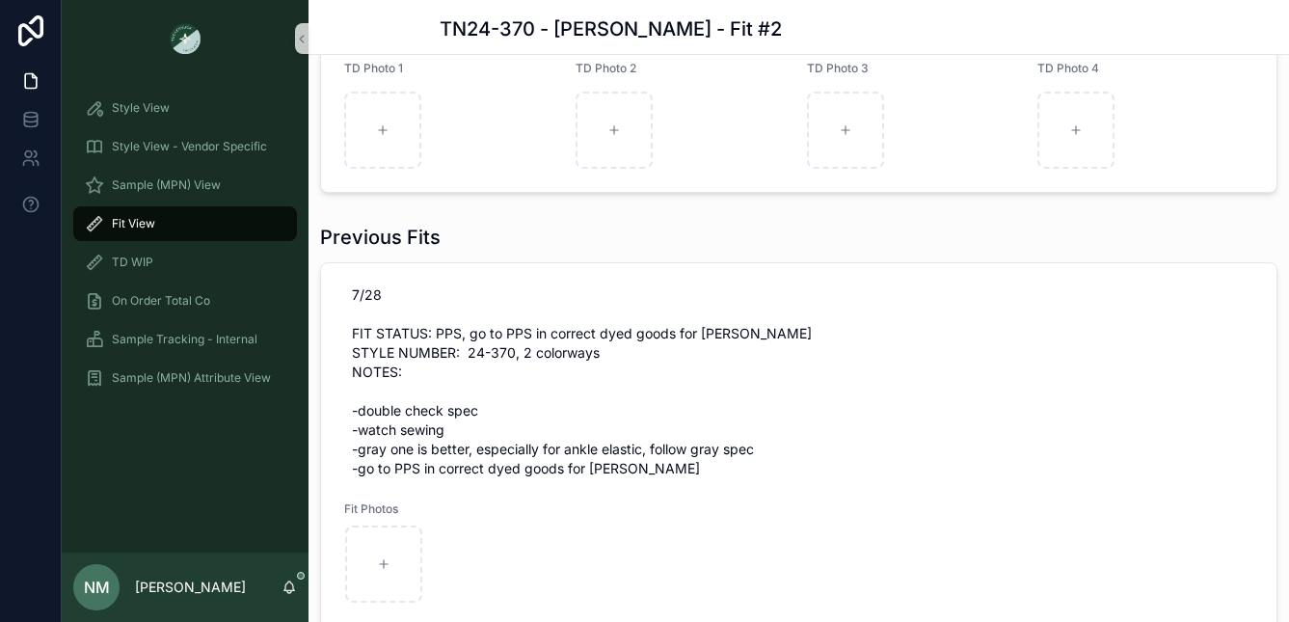
scroll to position [110, 0]
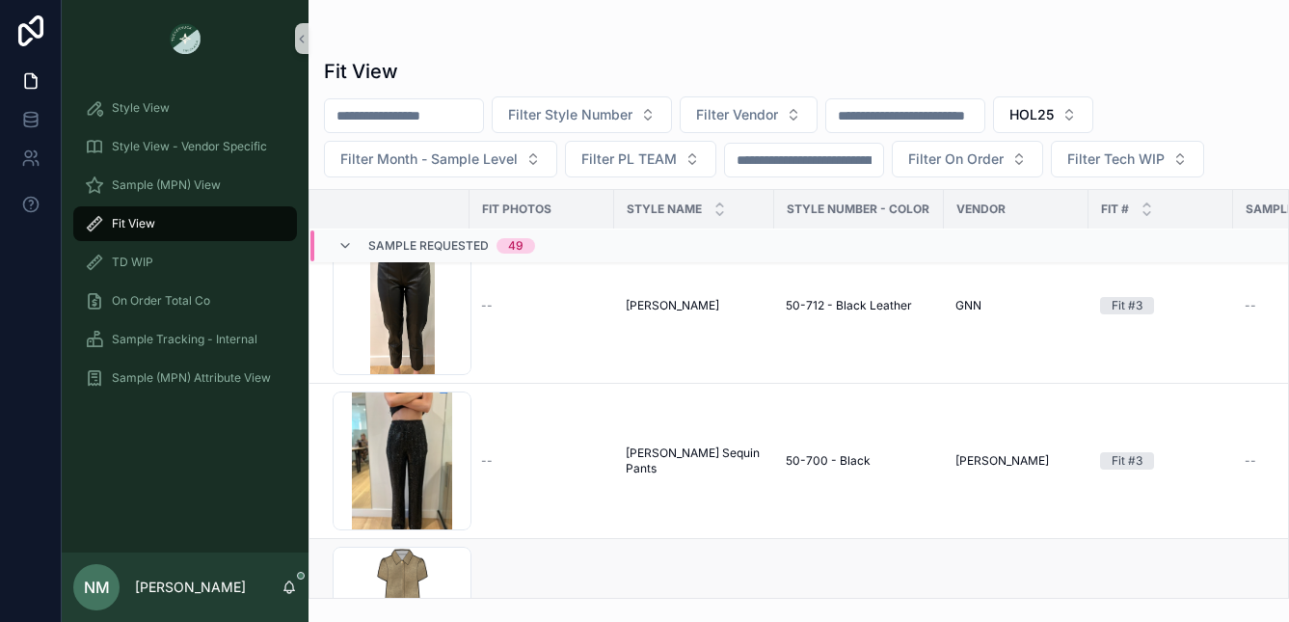
scroll to position [2851, 0]
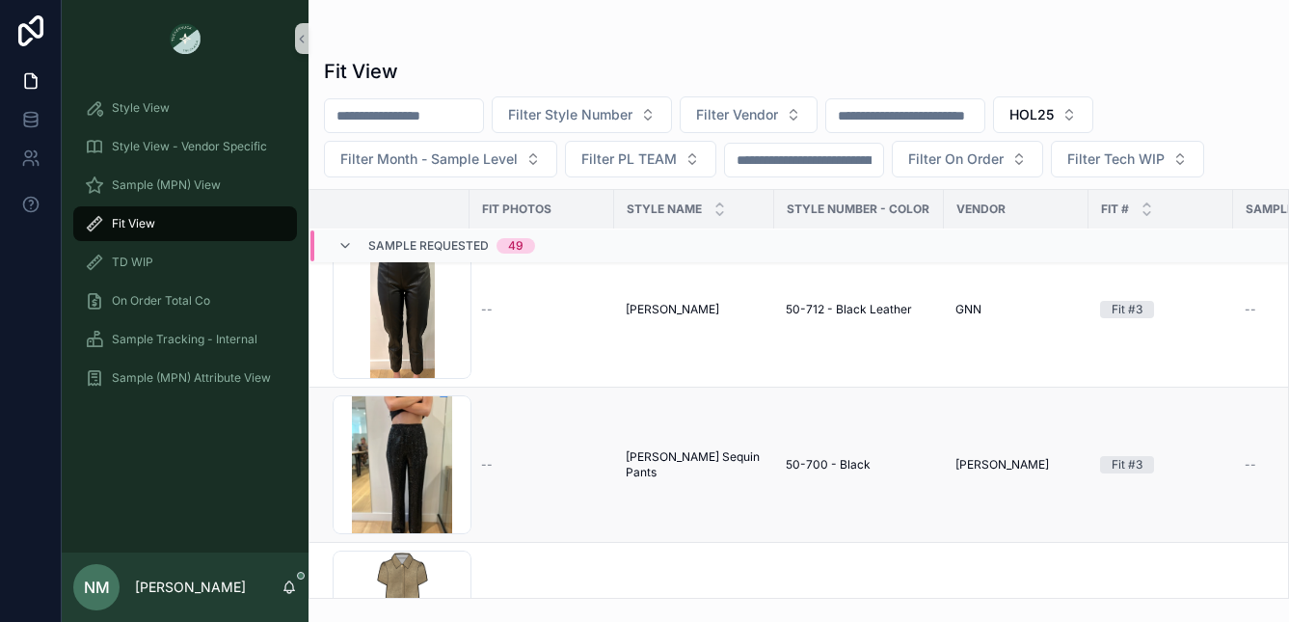
click at [562, 457] on div "--" at bounding box center [541, 464] width 121 height 15
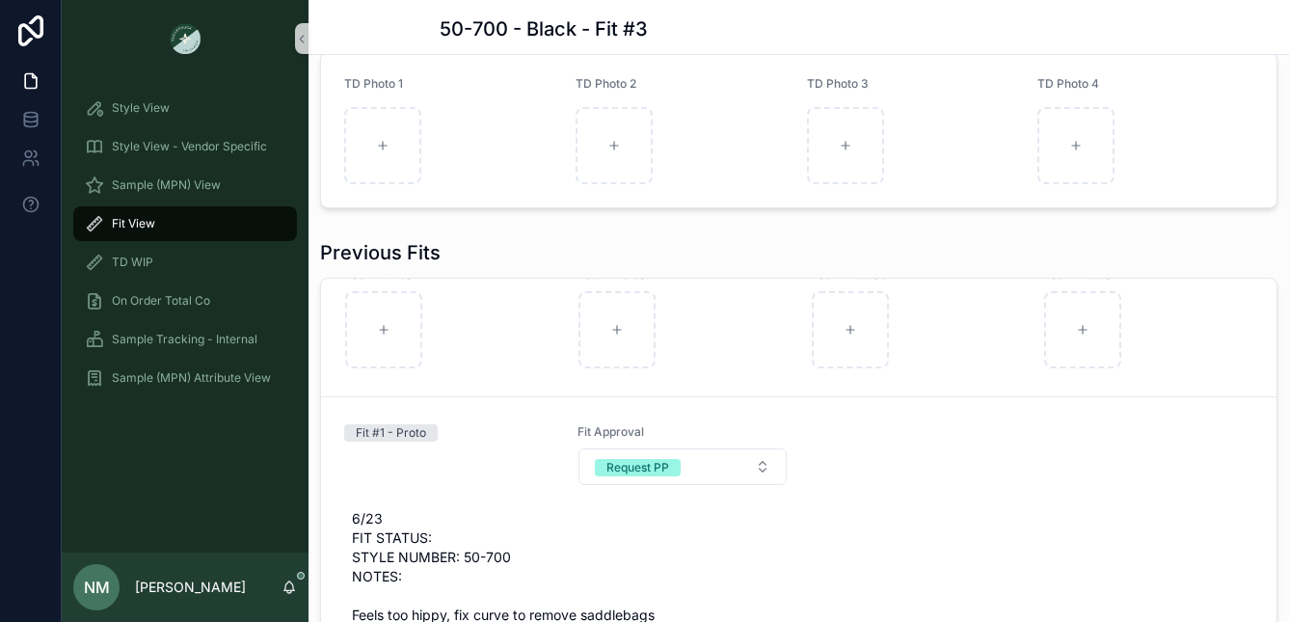
scroll to position [413, 0]
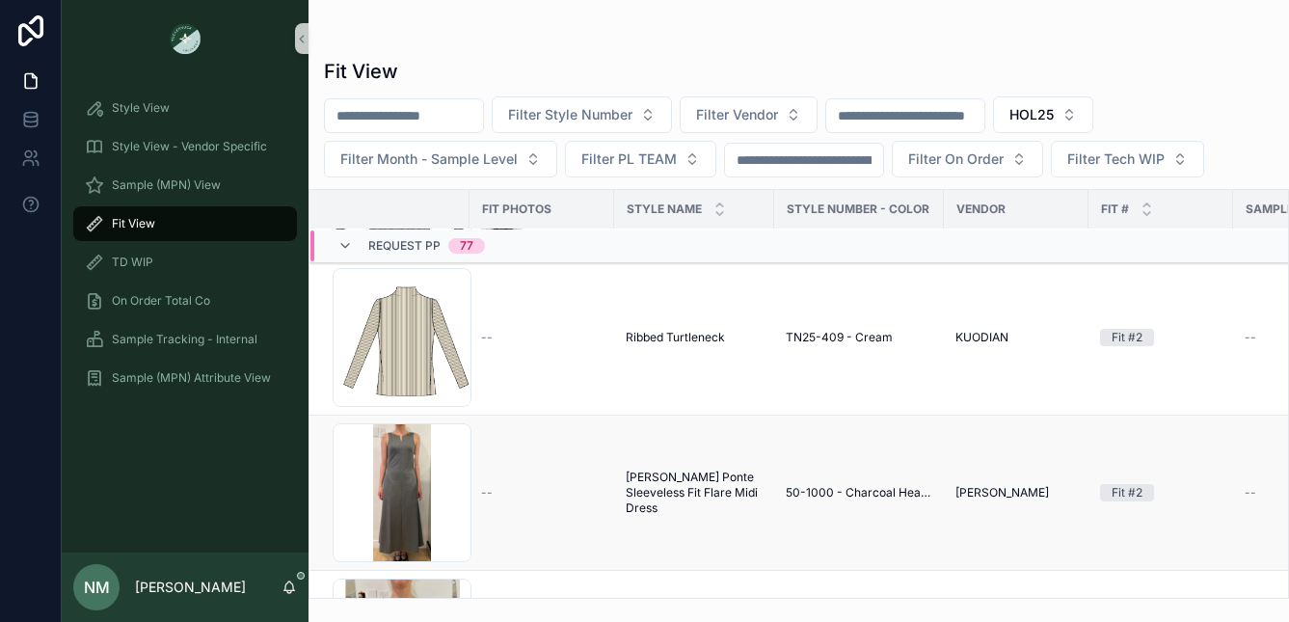
scroll to position [8769, 0]
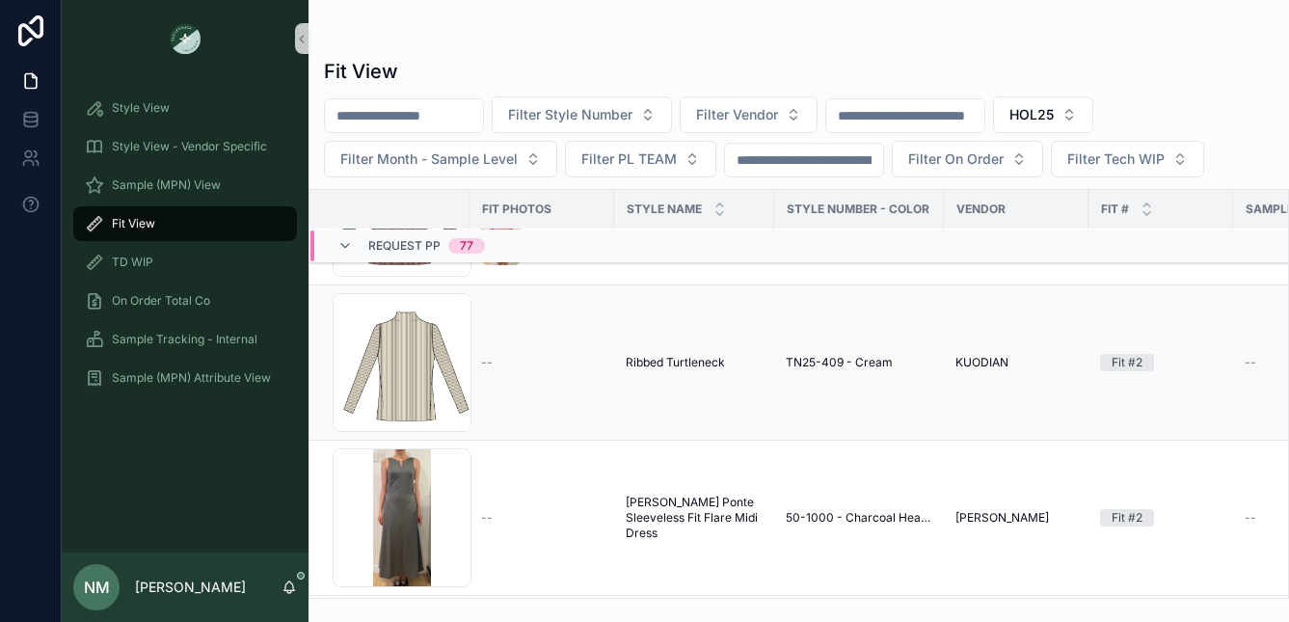
click at [713, 364] on span "Ribbed Turtleneck" at bounding box center [675, 362] width 99 height 15
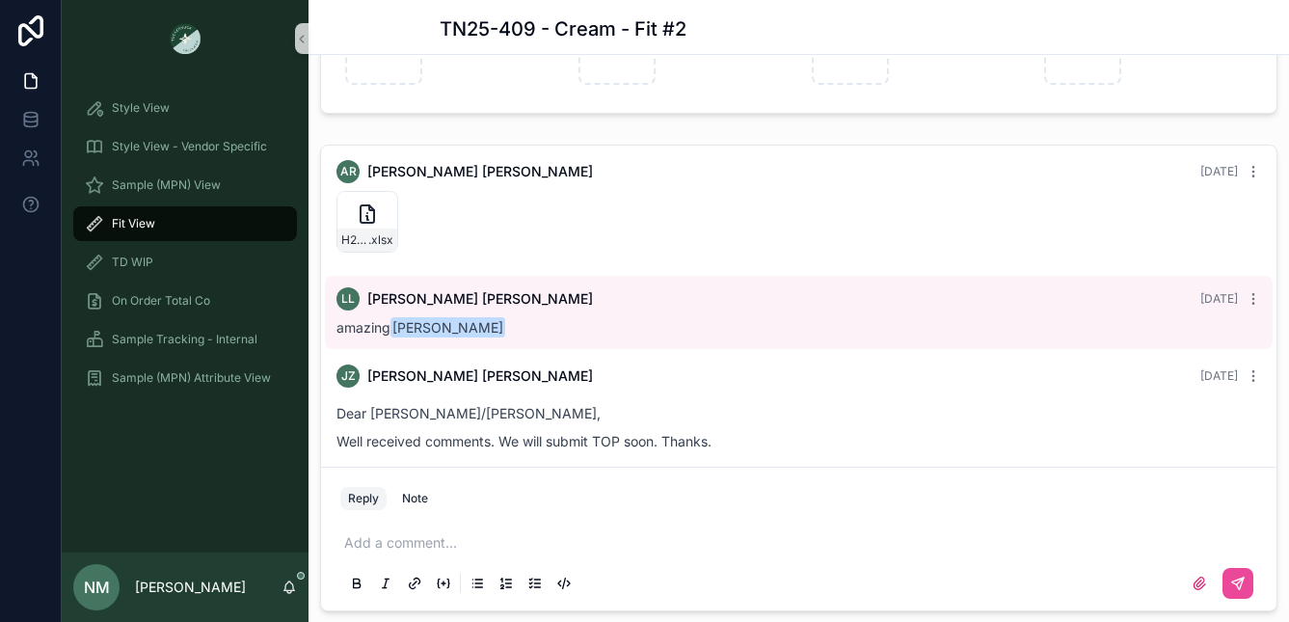
scroll to position [2108, 0]
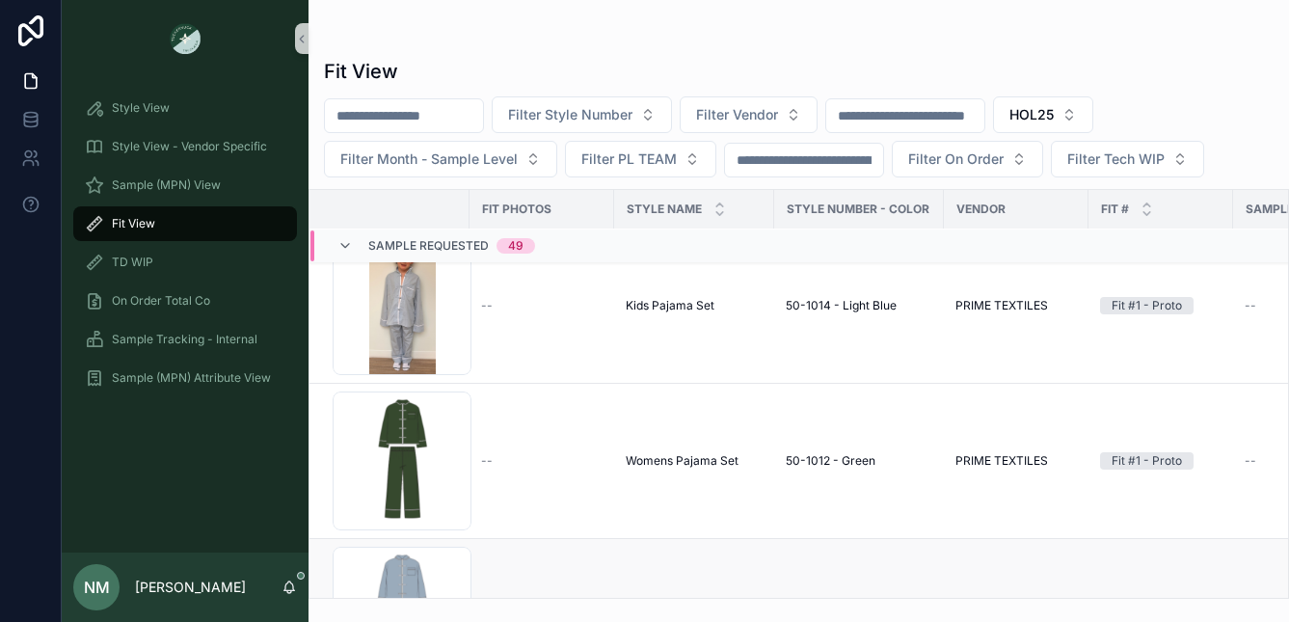
scroll to position [3509, 0]
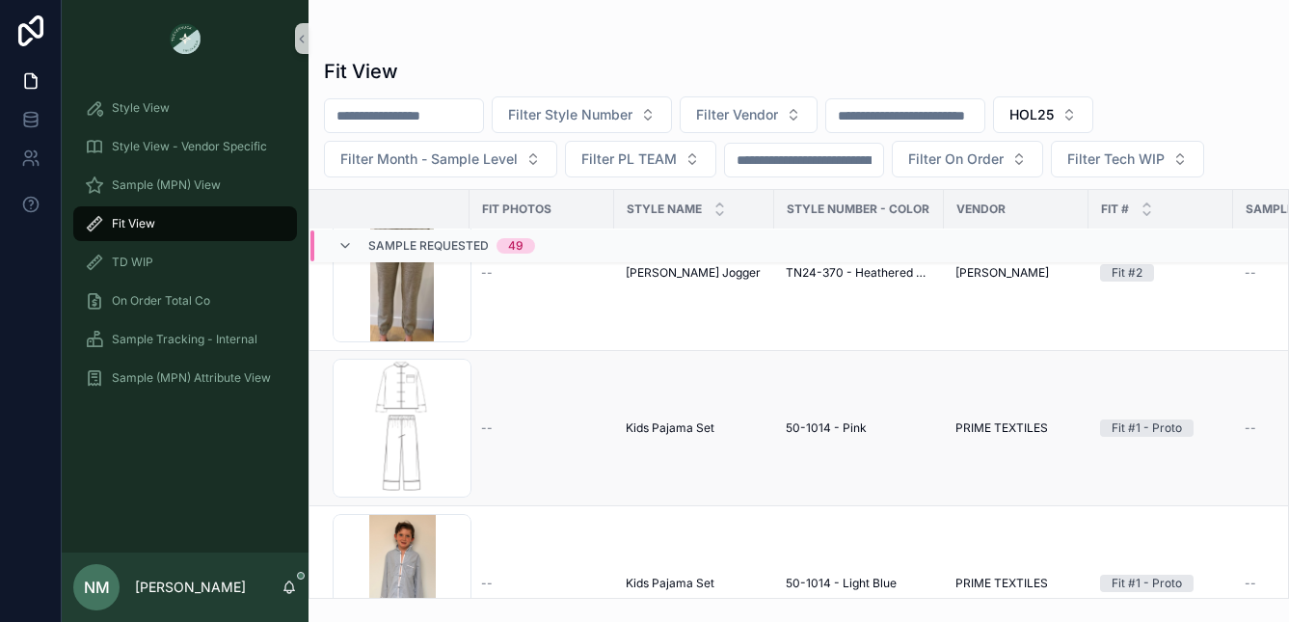
click at [571, 431] on div "--" at bounding box center [541, 427] width 121 height 15
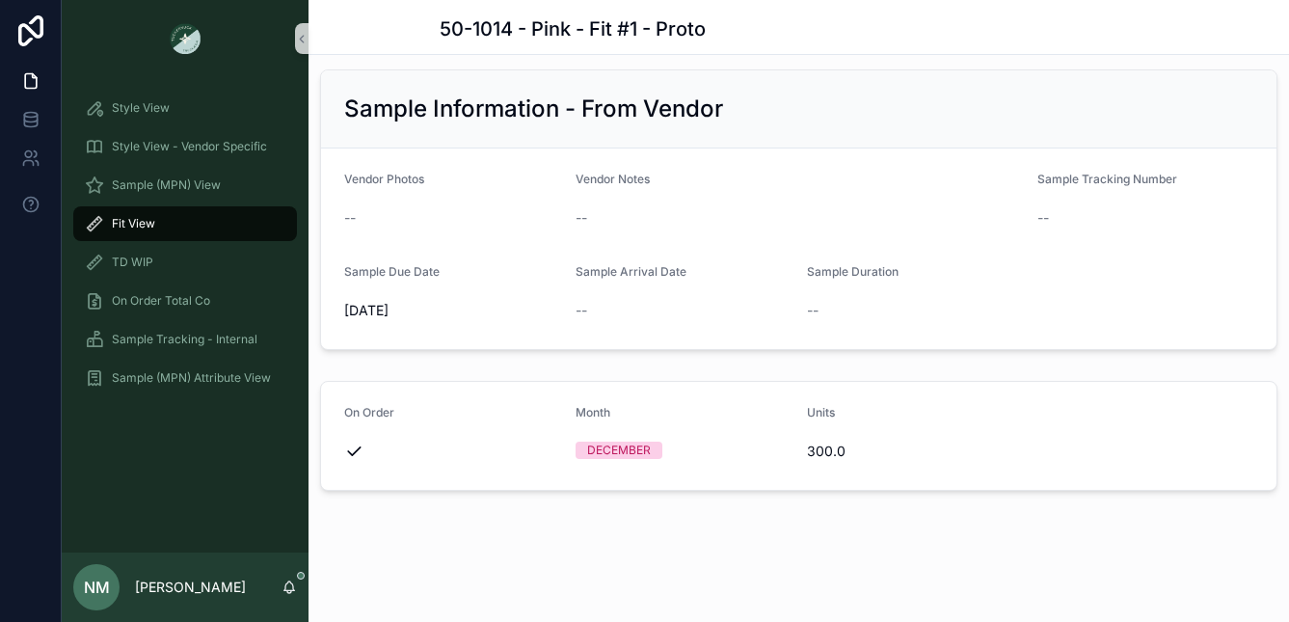
scroll to position [1816, 0]
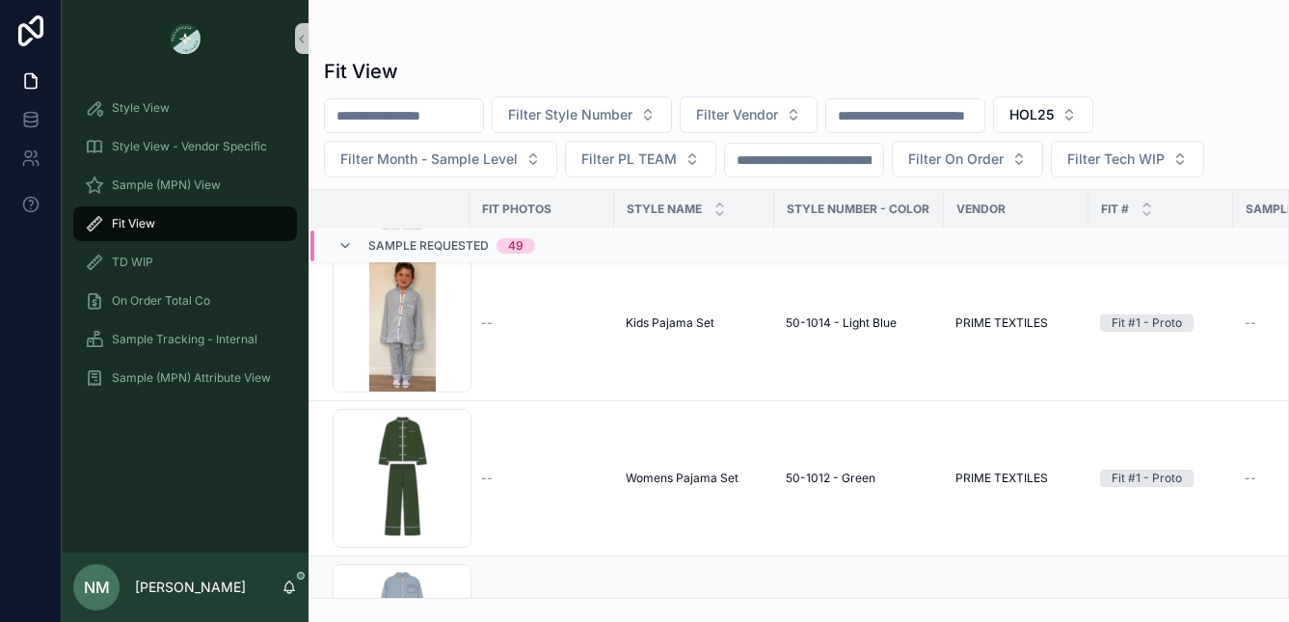
scroll to position [3770, 0]
click at [558, 326] on div "--" at bounding box center [541, 321] width 121 height 15
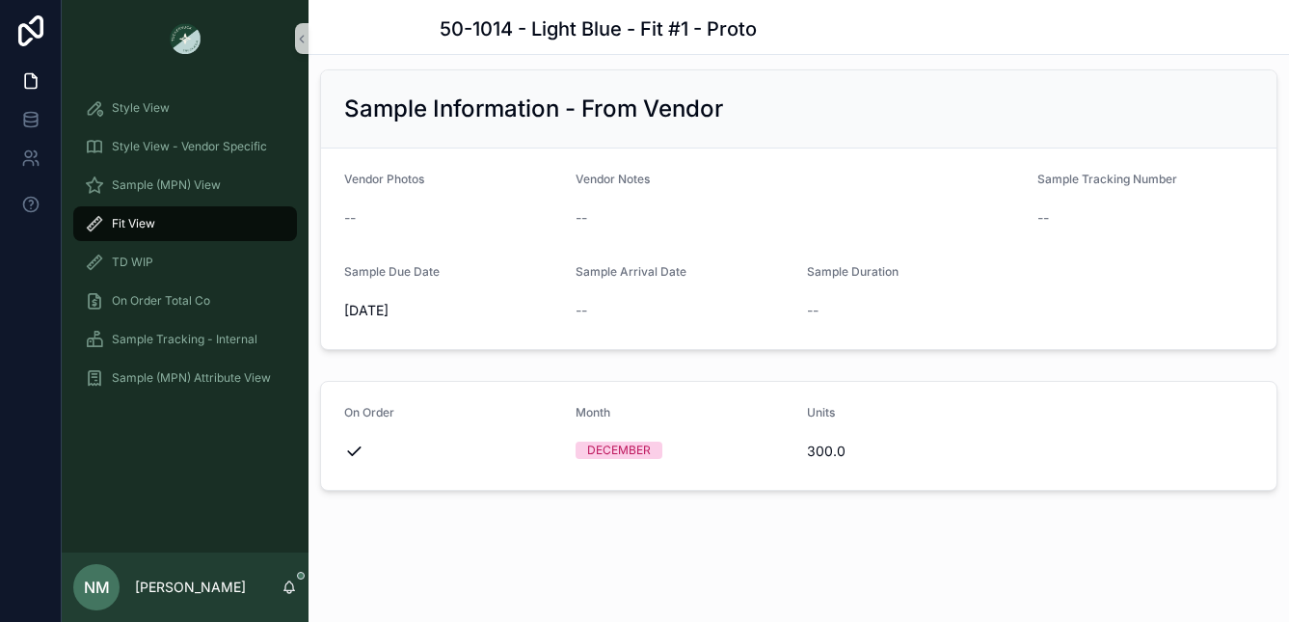
scroll to position [1816, 0]
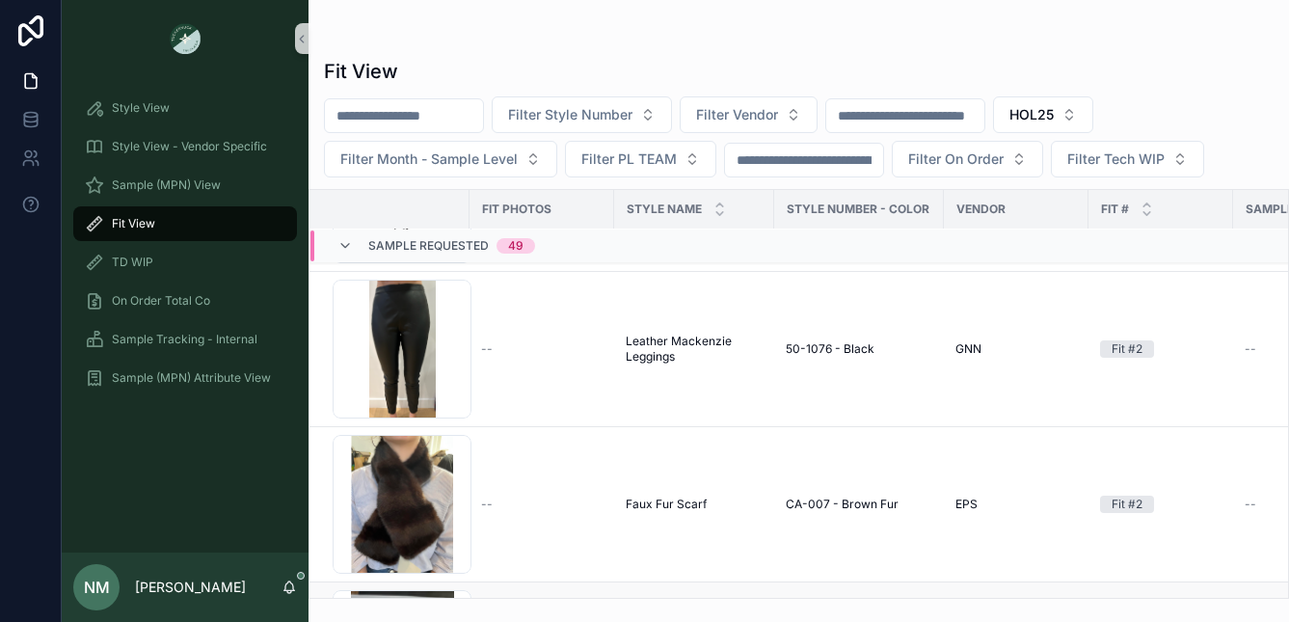
scroll to position [4361, 0]
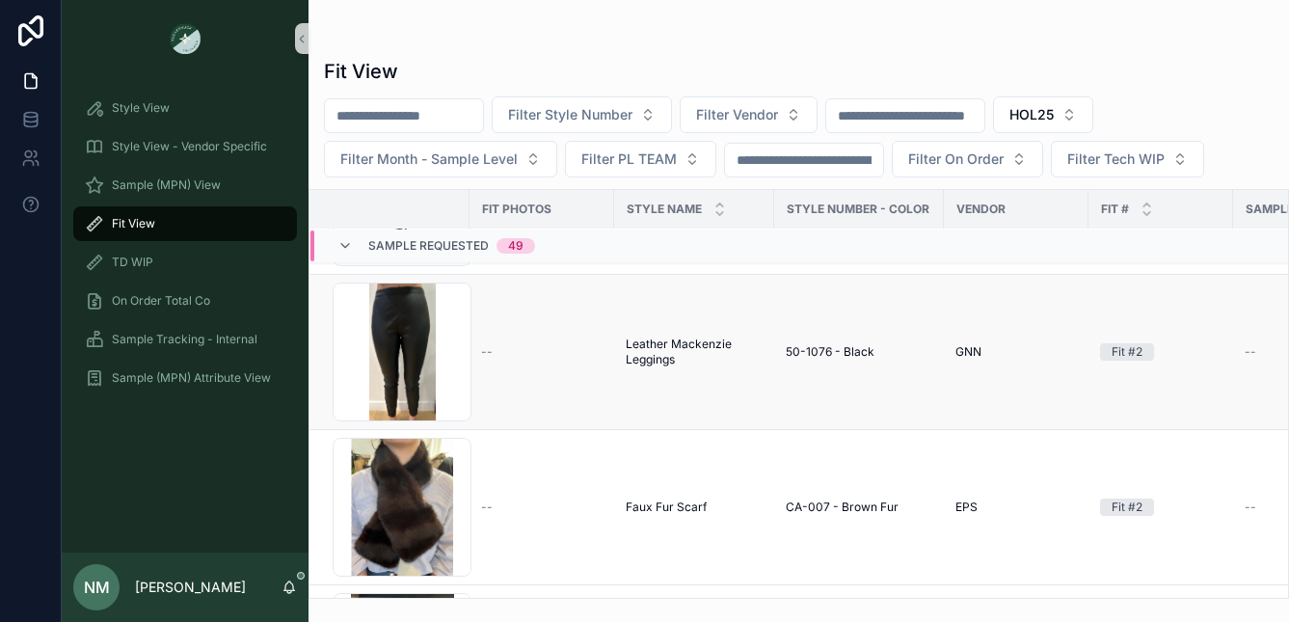
click at [671, 370] on td "Leather Mackenzie Leggings Leather Mackenzie Leggings" at bounding box center [694, 352] width 160 height 155
click at [670, 355] on span "Leather Mackenzie Leggings" at bounding box center [694, 351] width 137 height 31
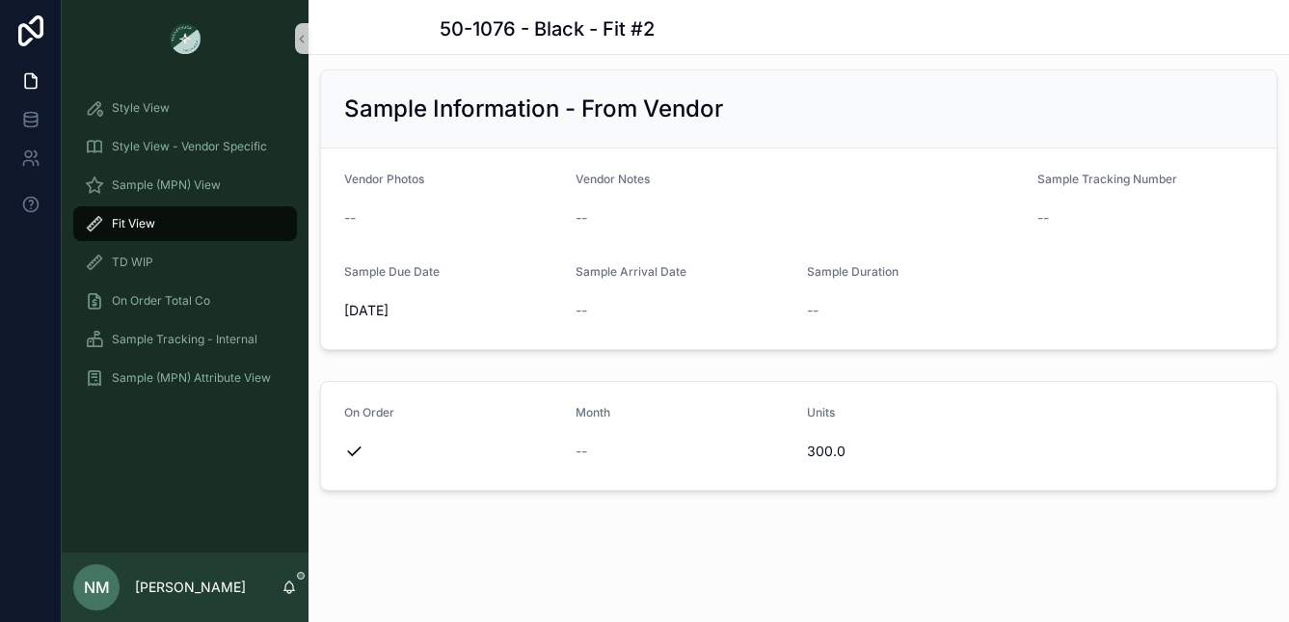
scroll to position [2133, 0]
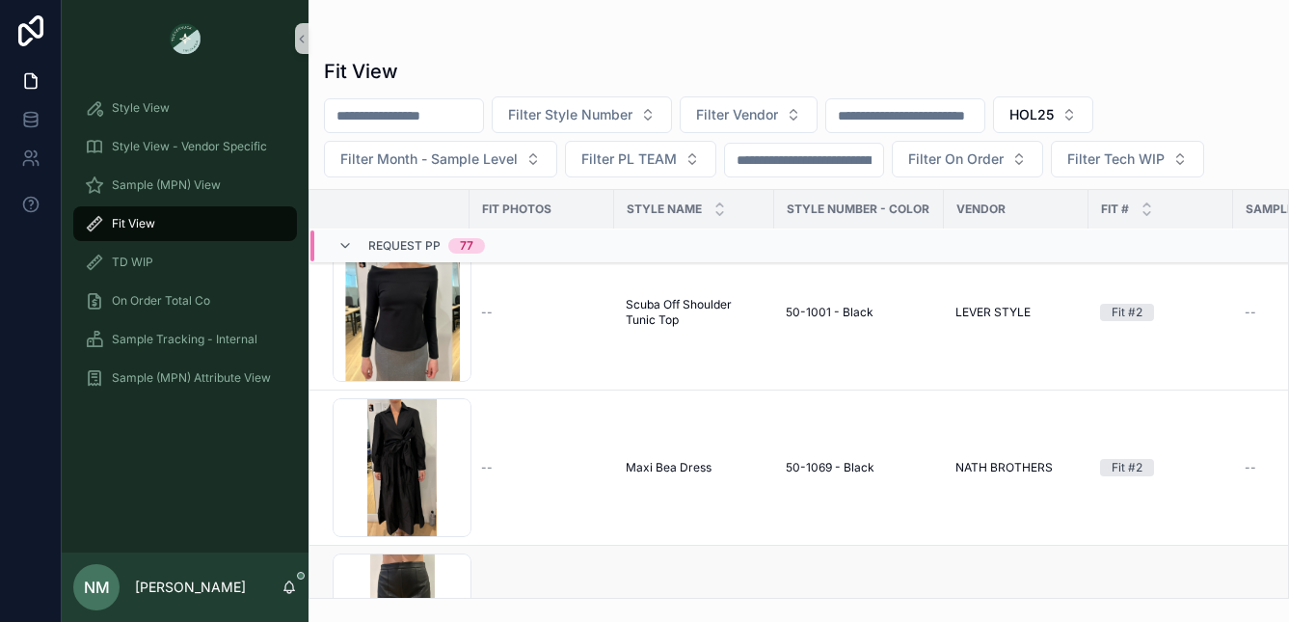
scroll to position [9086, 0]
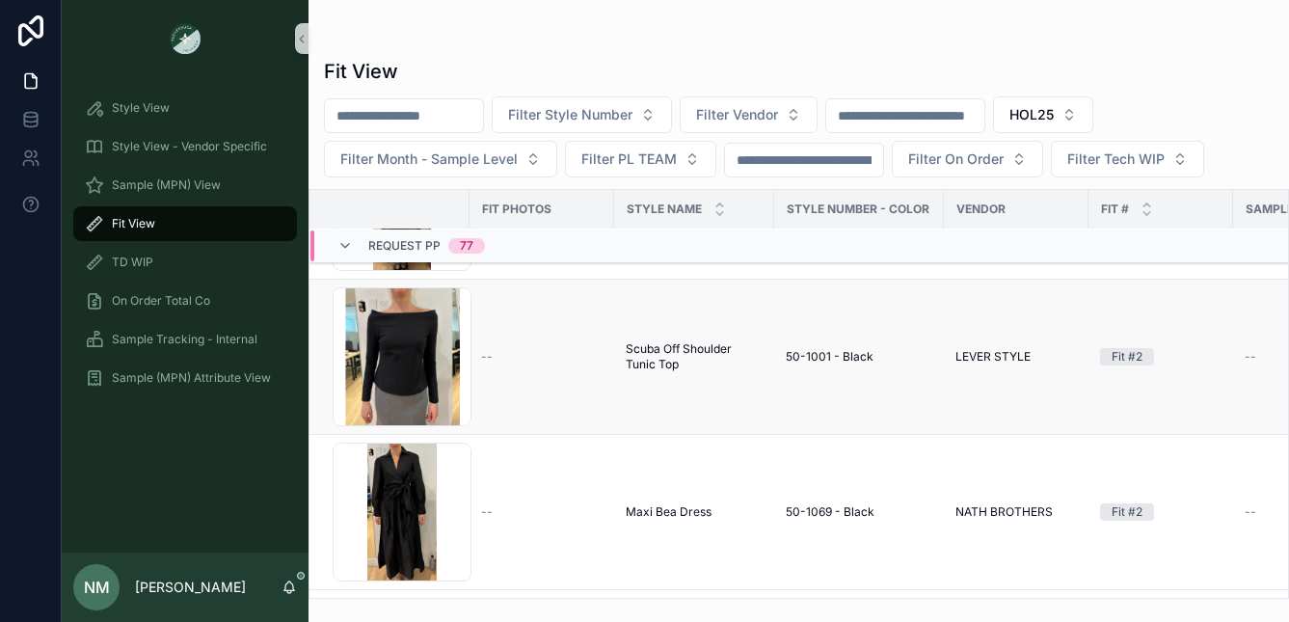
click at [559, 372] on td "--" at bounding box center [541, 357] width 145 height 155
click at [594, 358] on div "--" at bounding box center [541, 356] width 121 height 15
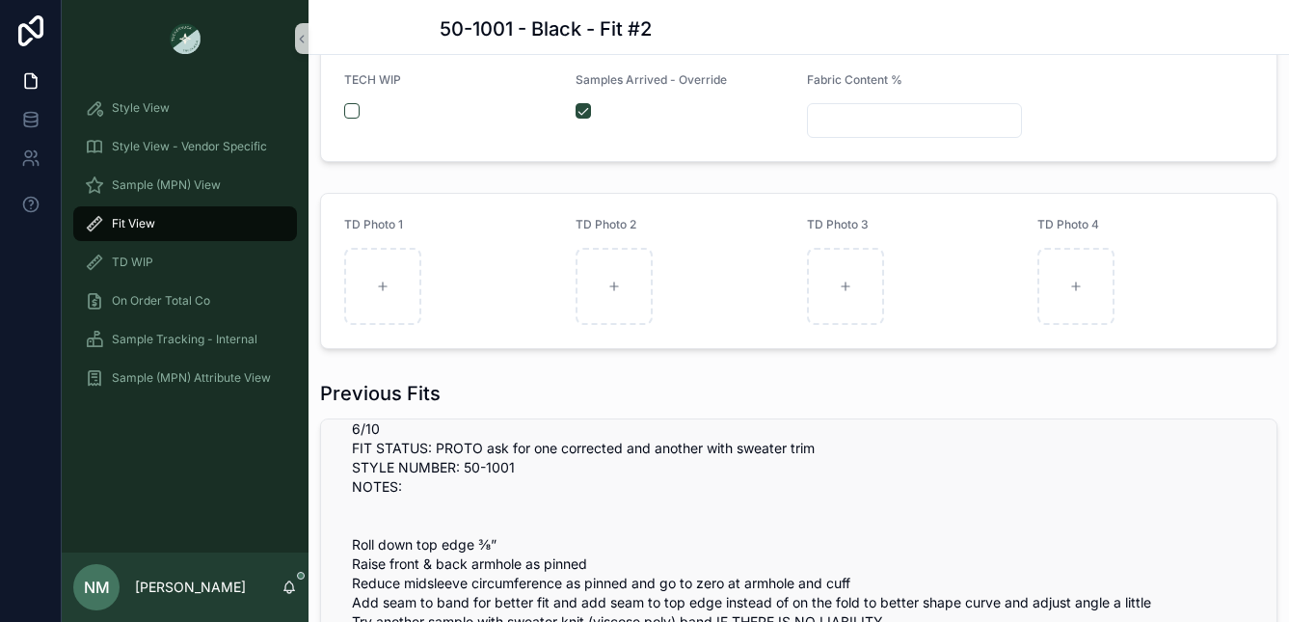
scroll to position [531, 0]
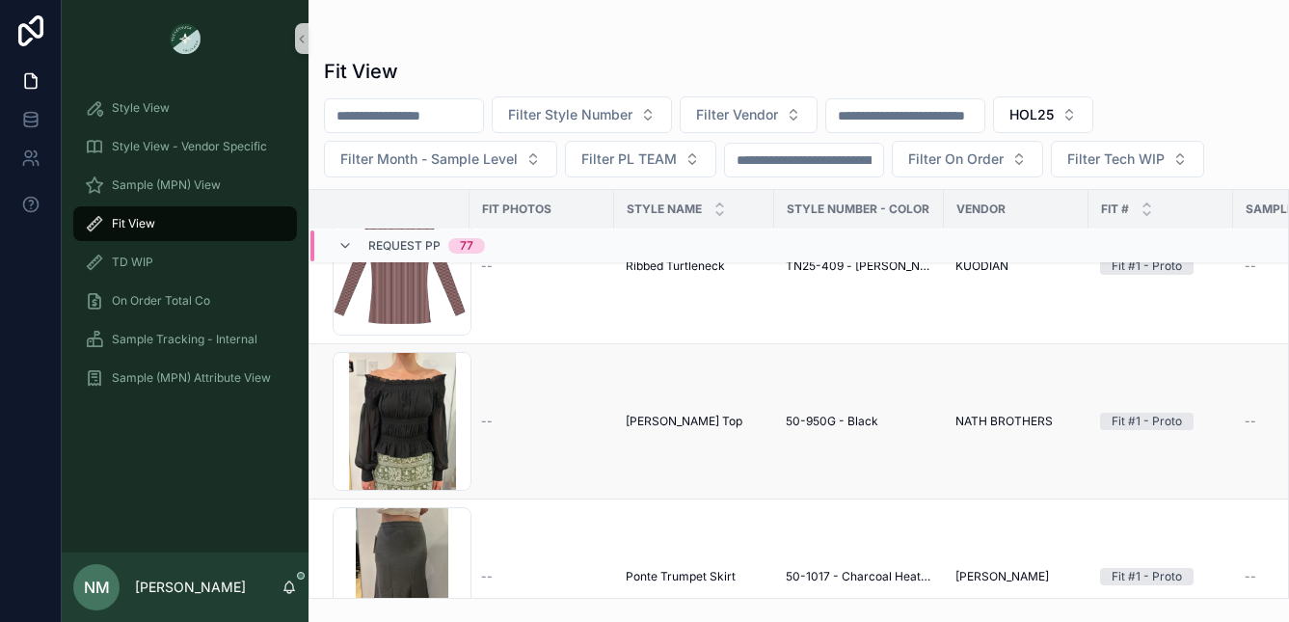
scroll to position [9825, 0]
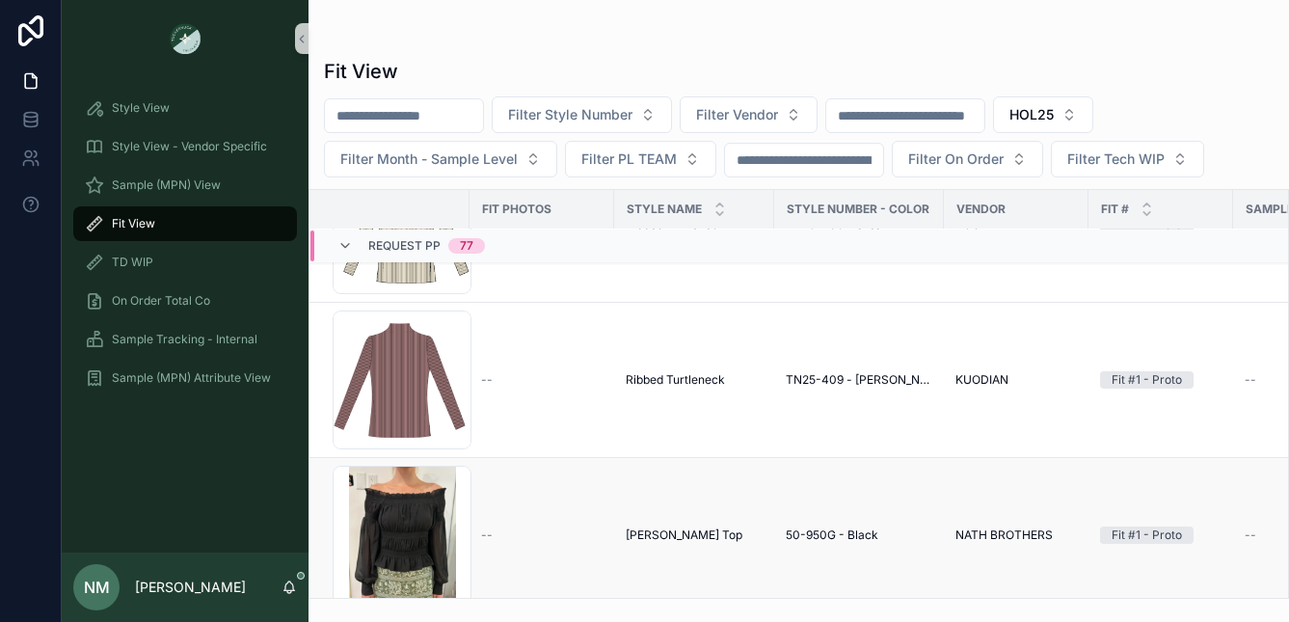
click at [697, 541] on span "[PERSON_NAME] Top" at bounding box center [684, 534] width 117 height 15
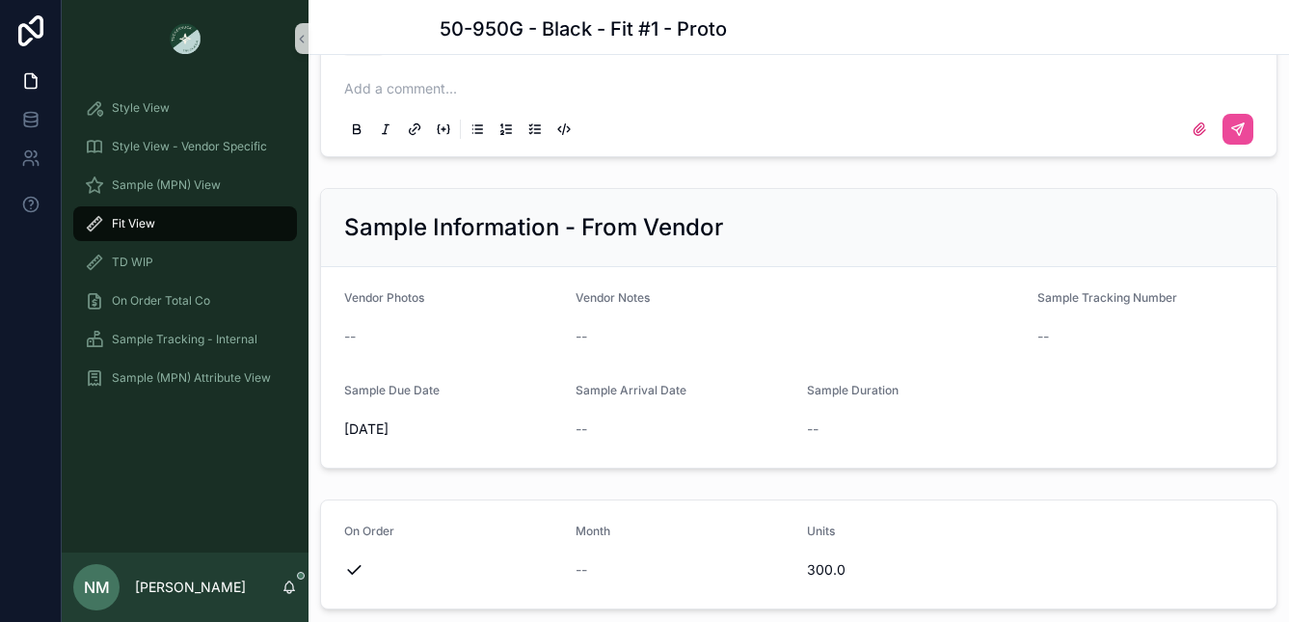
scroll to position [2004, 0]
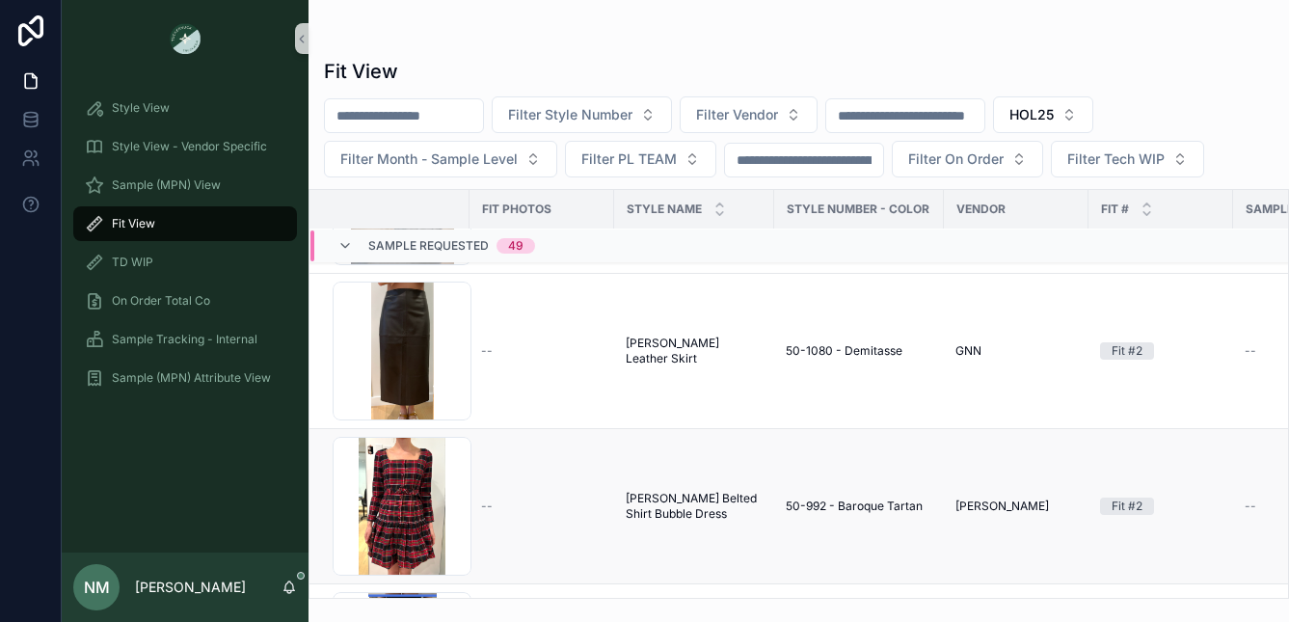
scroll to position [4831, 0]
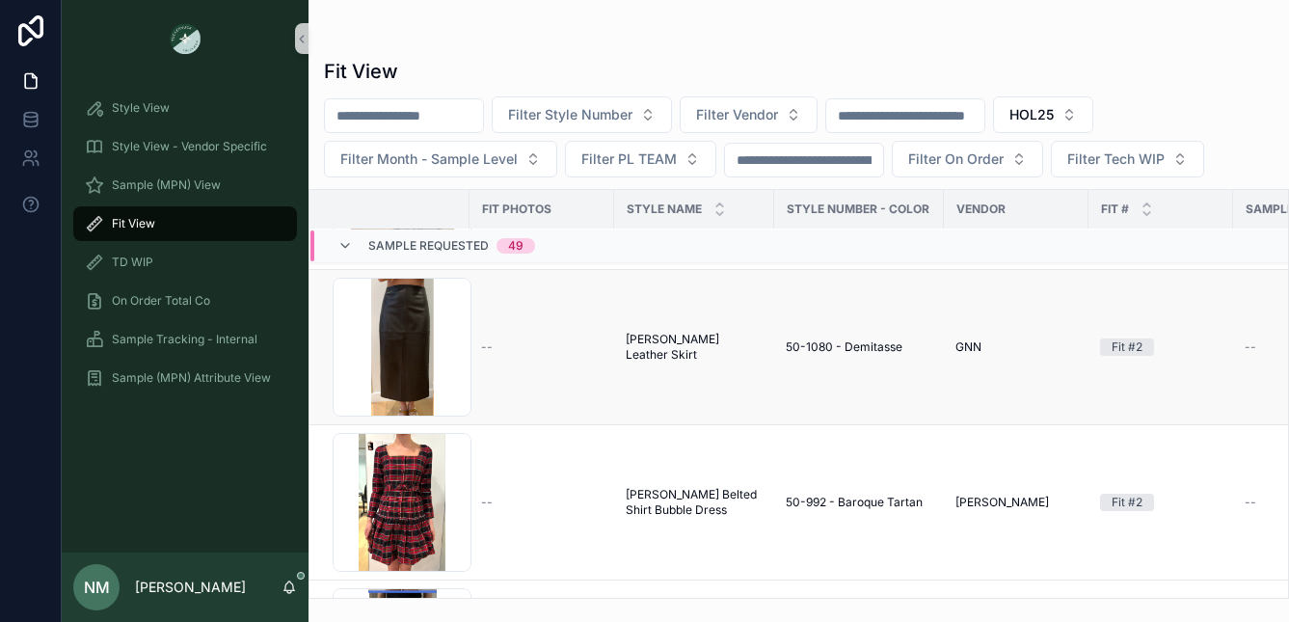
click at [671, 373] on td "Elene Leather Skirt Elene Leather Skirt" at bounding box center [694, 347] width 160 height 155
click at [673, 356] on td "Elene Leather Skirt Elene Leather Skirt" at bounding box center [694, 347] width 160 height 155
click at [678, 348] on span "[PERSON_NAME] Leather Skirt" at bounding box center [694, 347] width 137 height 31
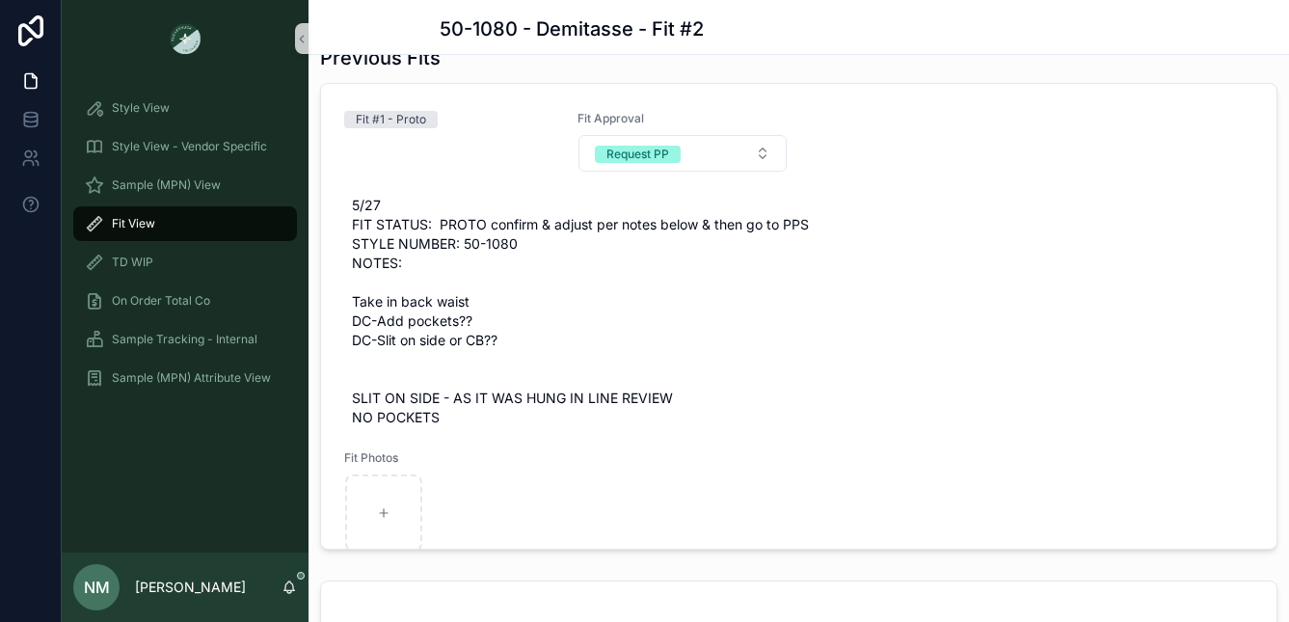
scroll to position [1141, 0]
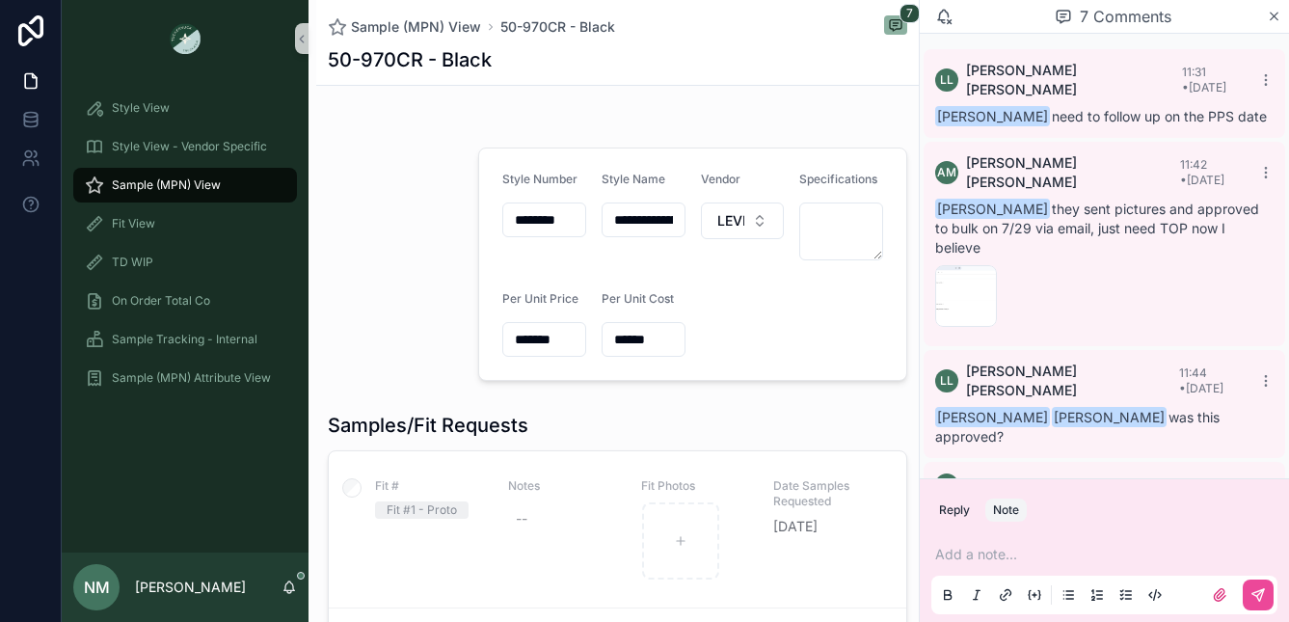
scroll to position [225, 0]
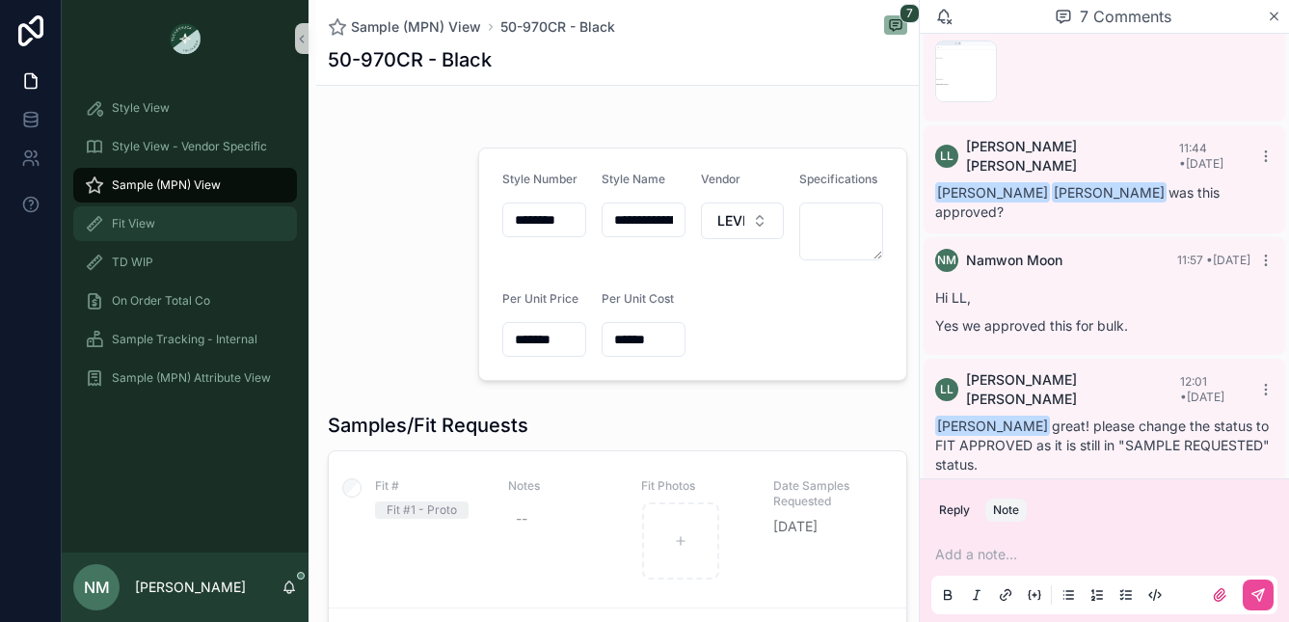
click at [147, 221] on span "Fit View" at bounding box center [133, 223] width 43 height 15
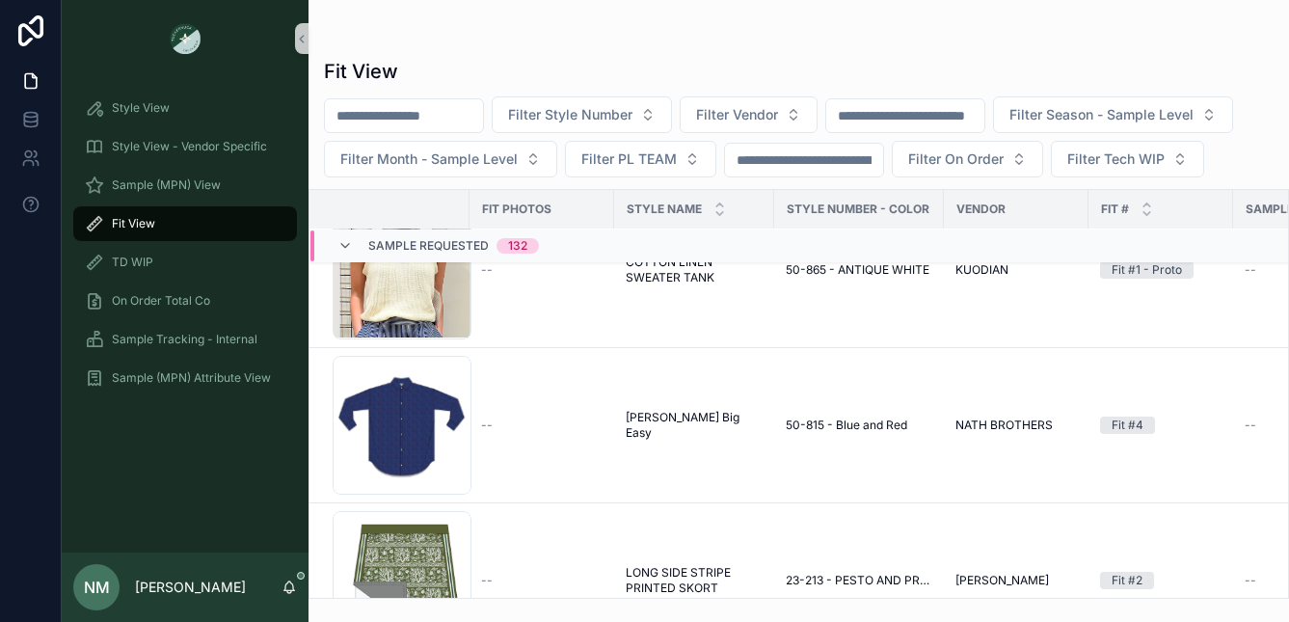
scroll to position [4856, 0]
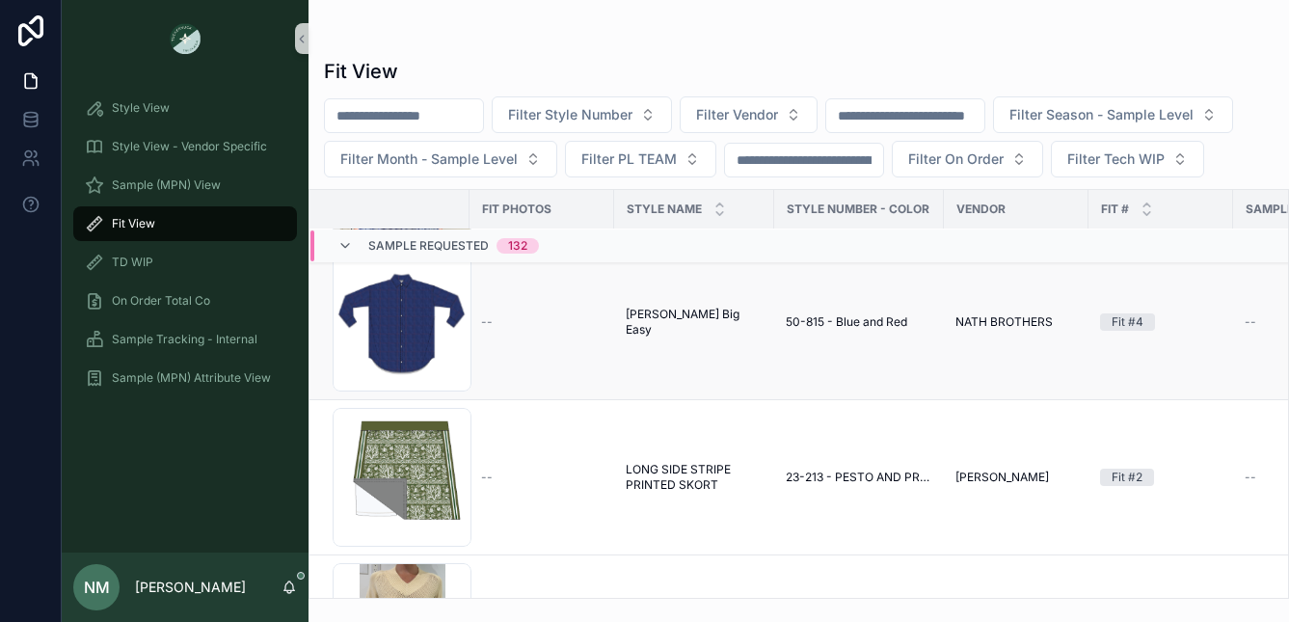
click at [487, 314] on span "--" at bounding box center [487, 321] width 12 height 15
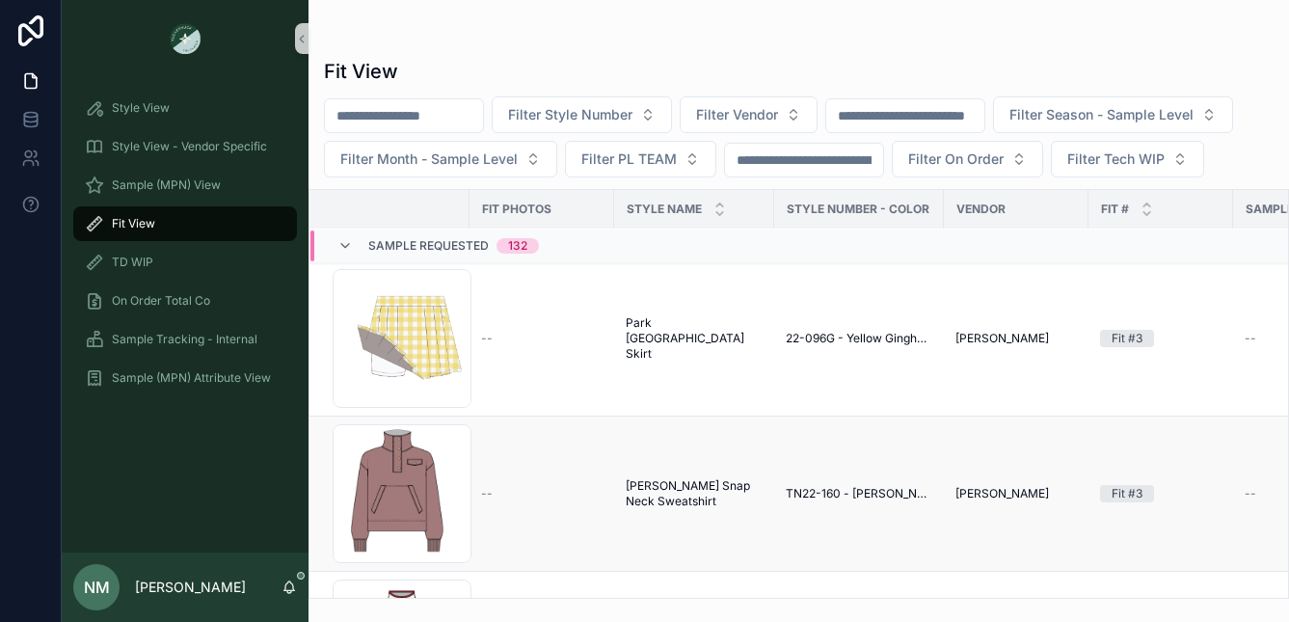
scroll to position [4, 0]
click at [1233, 116] on button "Filter Season - Sample Level" at bounding box center [1113, 114] width 240 height 37
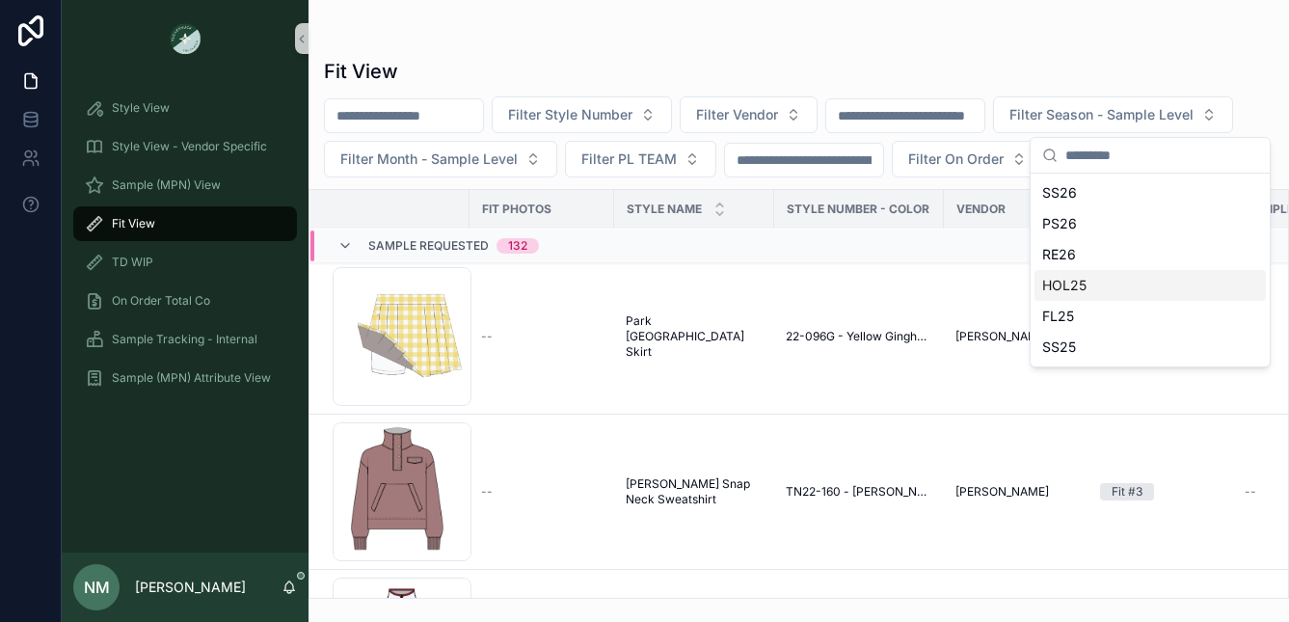
click at [1080, 290] on div "HOL25" at bounding box center [1149, 285] width 231 height 31
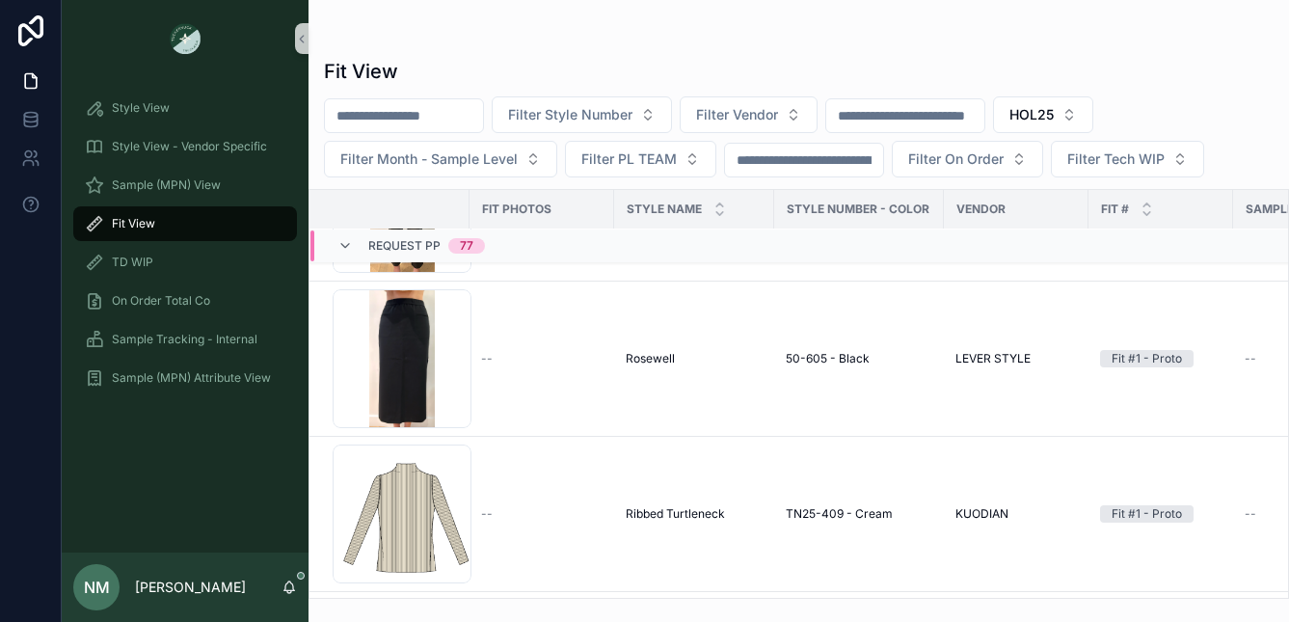
scroll to position [9508, 0]
click at [568, 360] on div "--" at bounding box center [541, 359] width 121 height 15
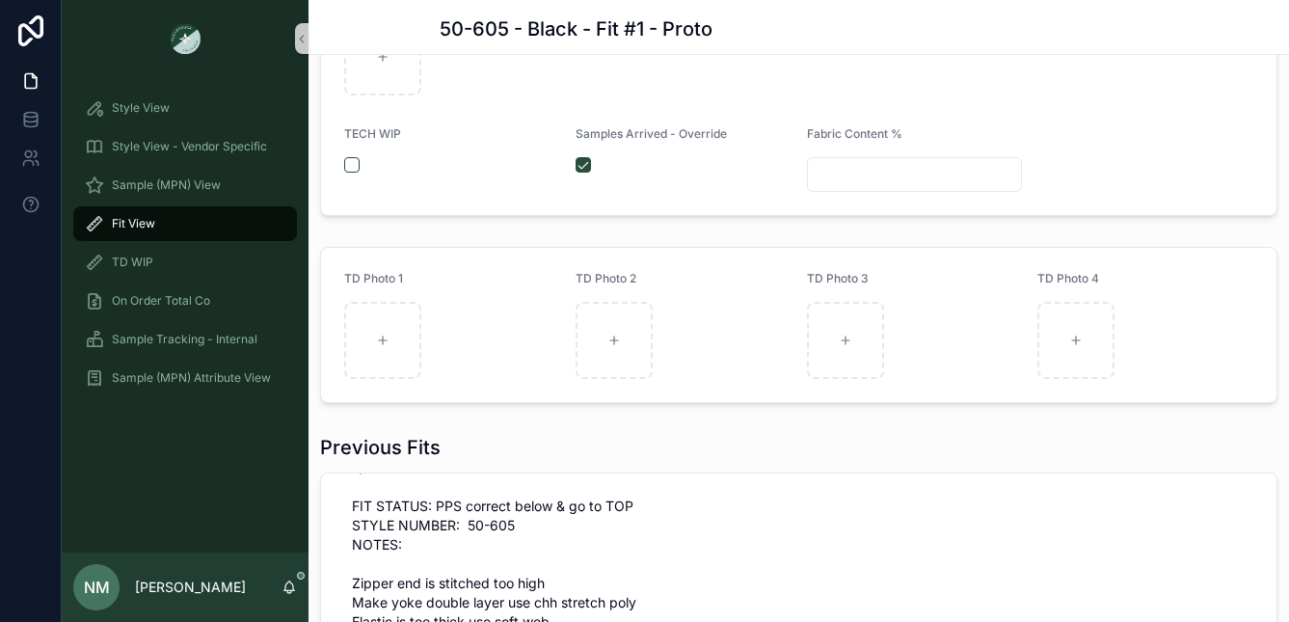
scroll to position [129, 0]
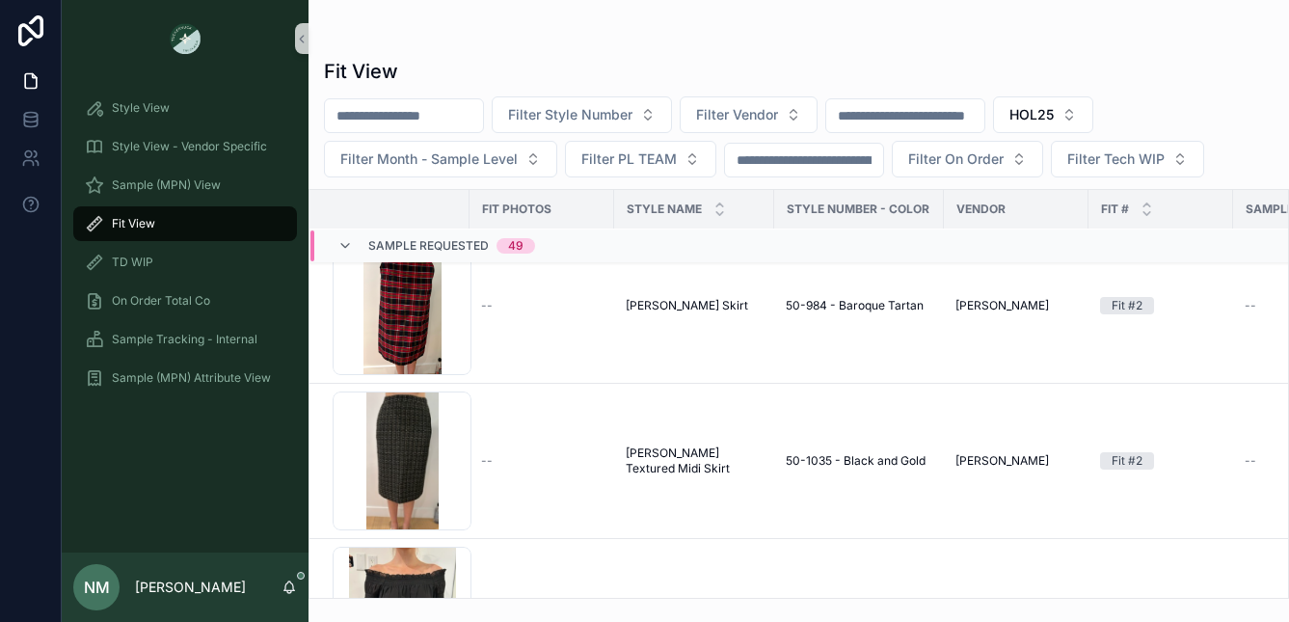
scroll to position [5801, 0]
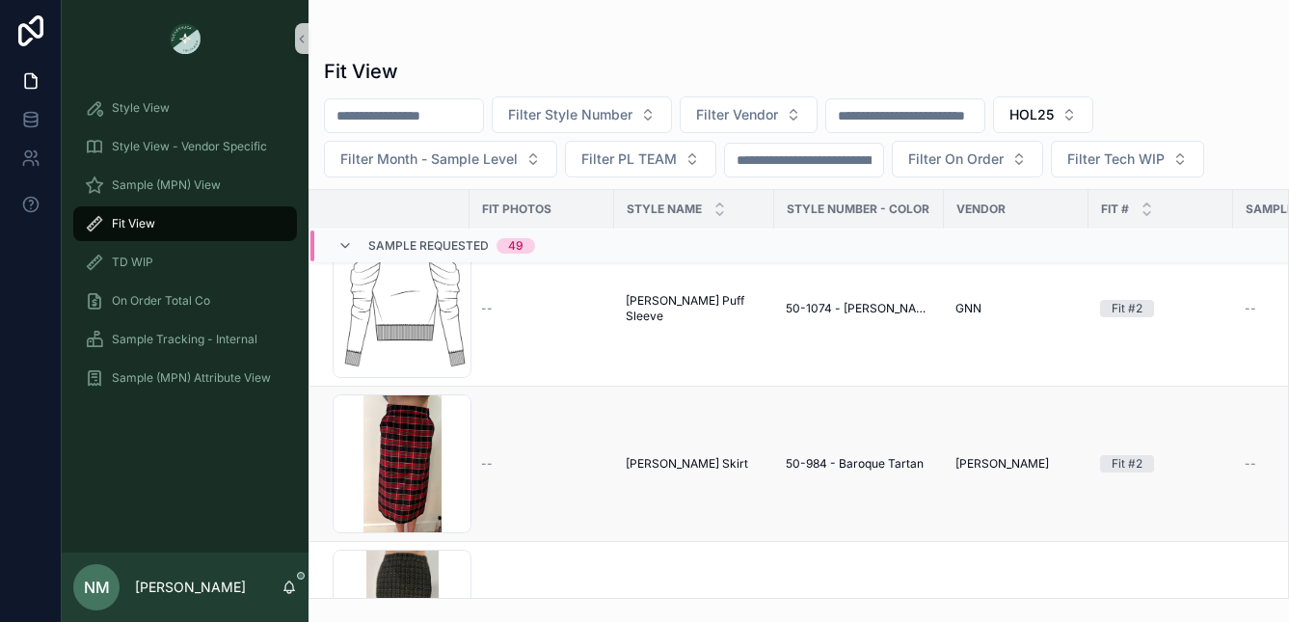
click at [644, 475] on td "Gwyneth Column Skirt Gwyneth Column Skirt" at bounding box center [694, 464] width 160 height 155
click at [650, 467] on span "[PERSON_NAME] Skirt" at bounding box center [687, 463] width 122 height 15
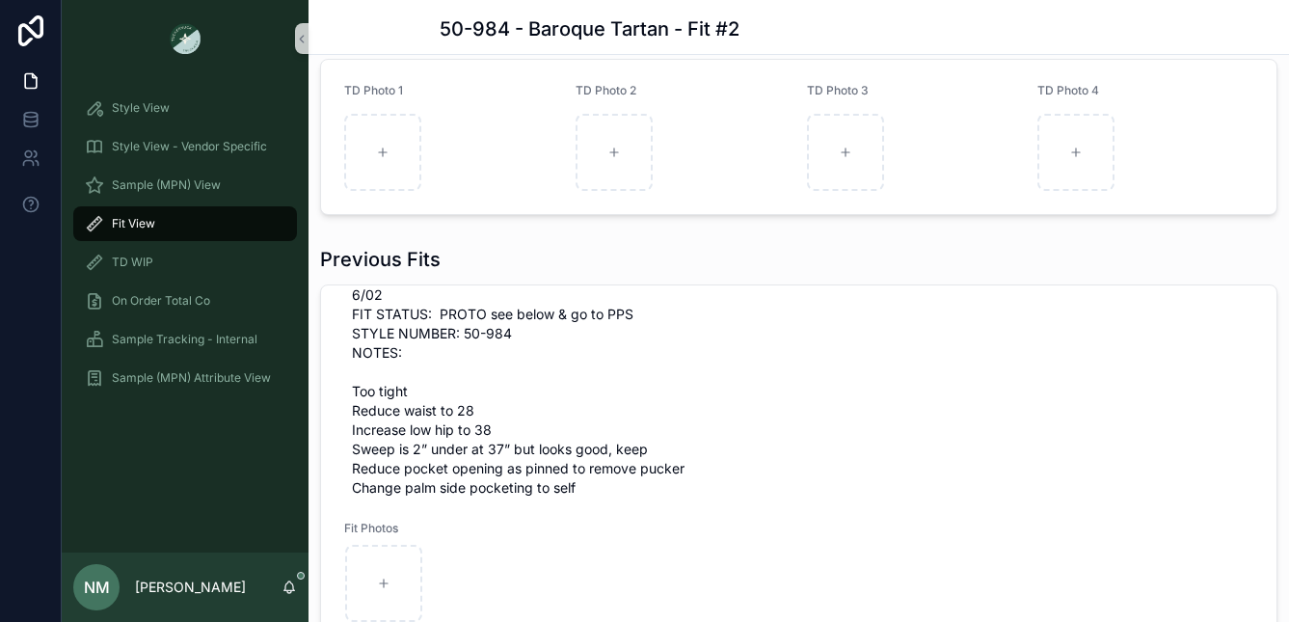
scroll to position [129, 0]
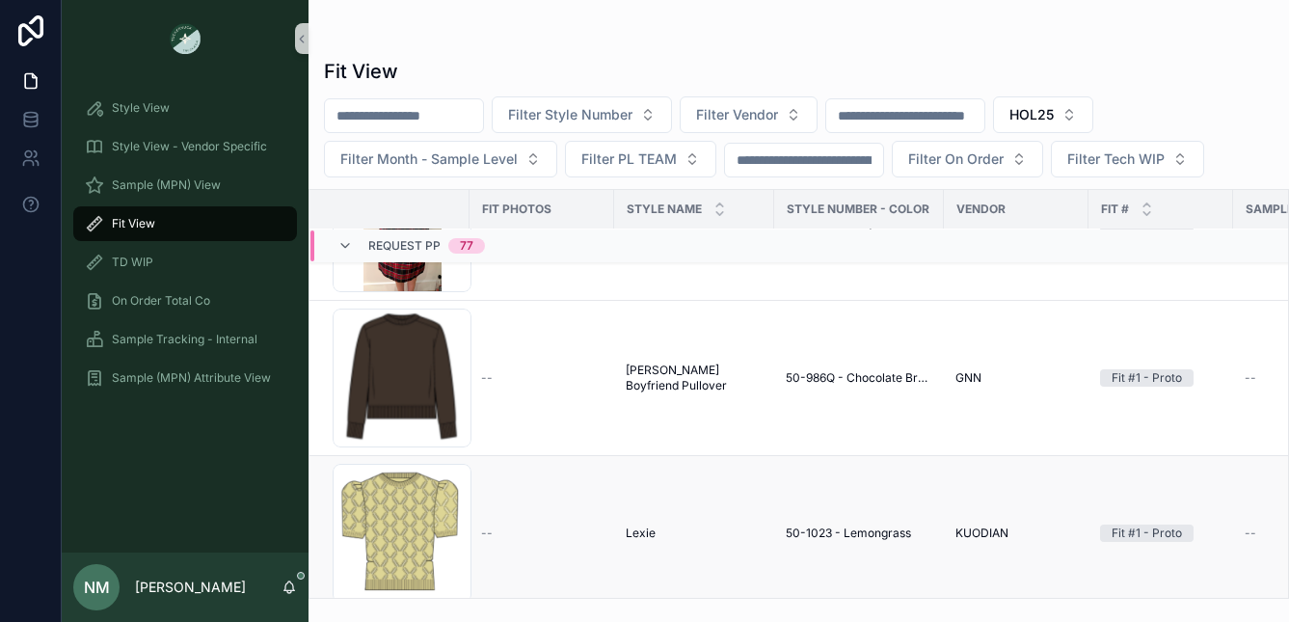
scroll to position [12776, 0]
click at [633, 537] on span "Lexie" at bounding box center [641, 531] width 30 height 15
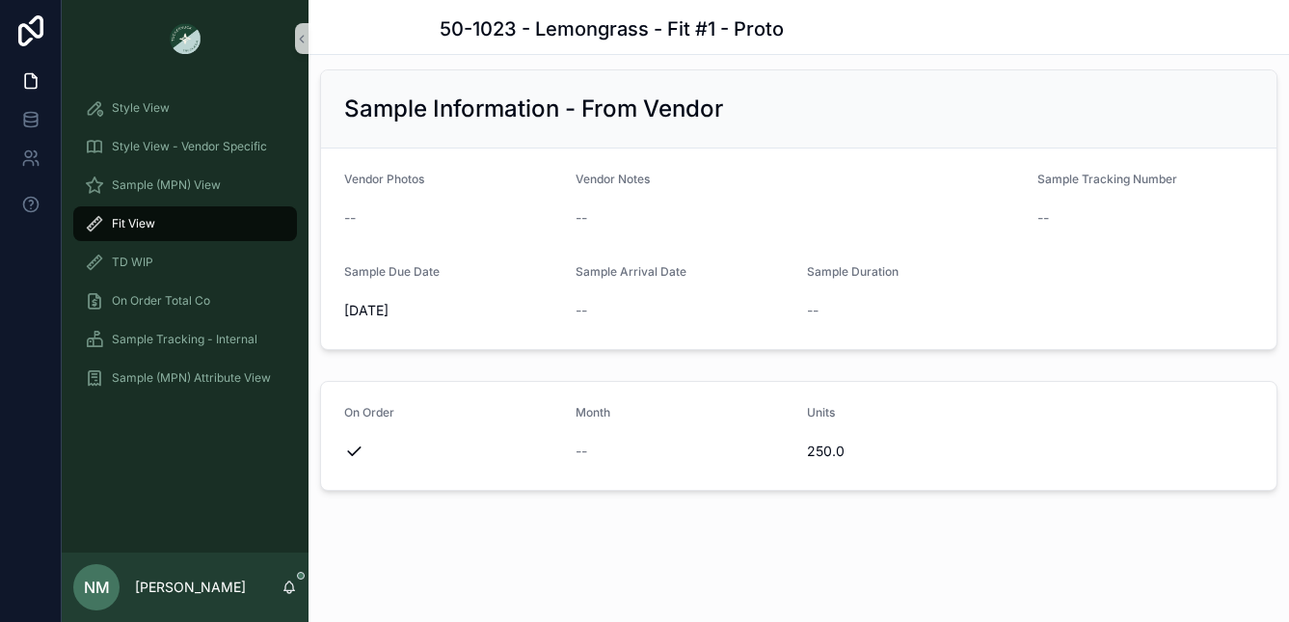
scroll to position [1861, 0]
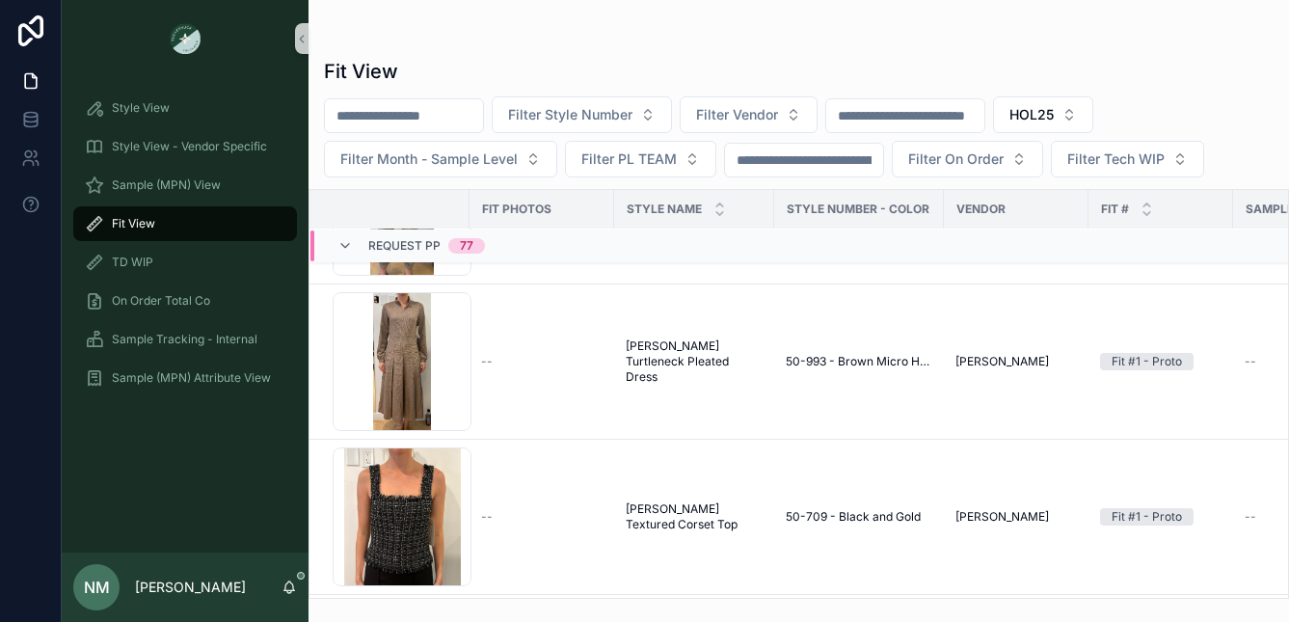
scroll to position [13540, 0]
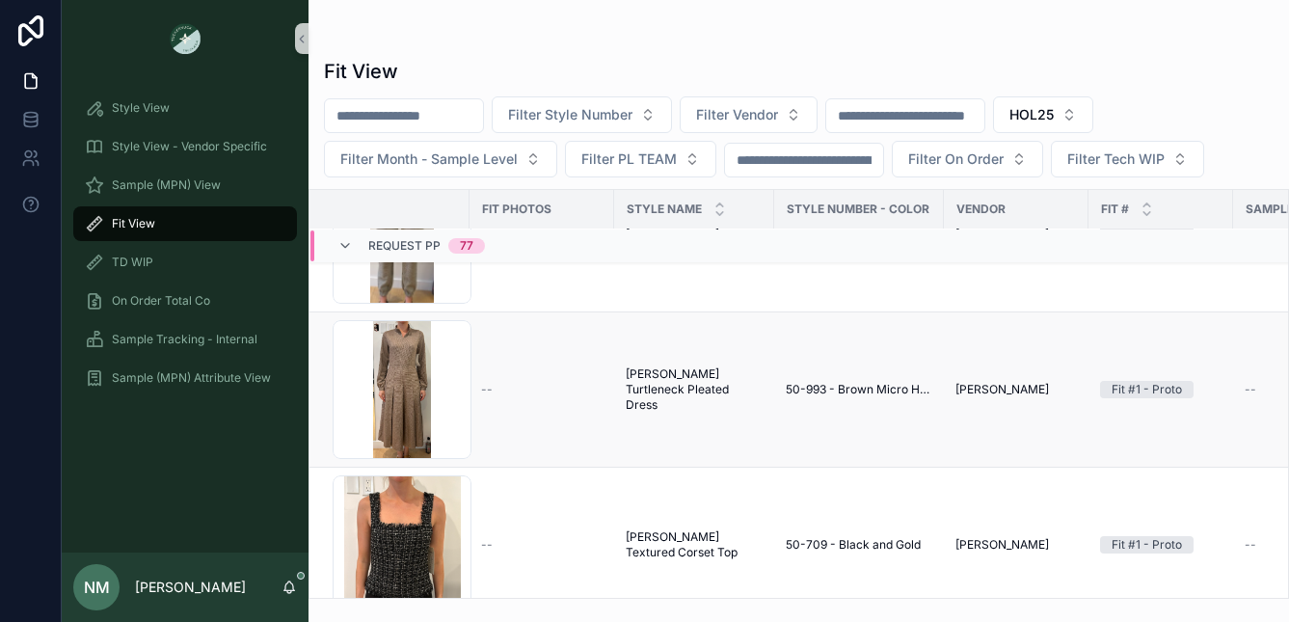
click at [481, 414] on td "--" at bounding box center [541, 389] width 145 height 155
click at [634, 388] on span "[PERSON_NAME] Turtleneck Pleated Dress" at bounding box center [694, 389] width 137 height 46
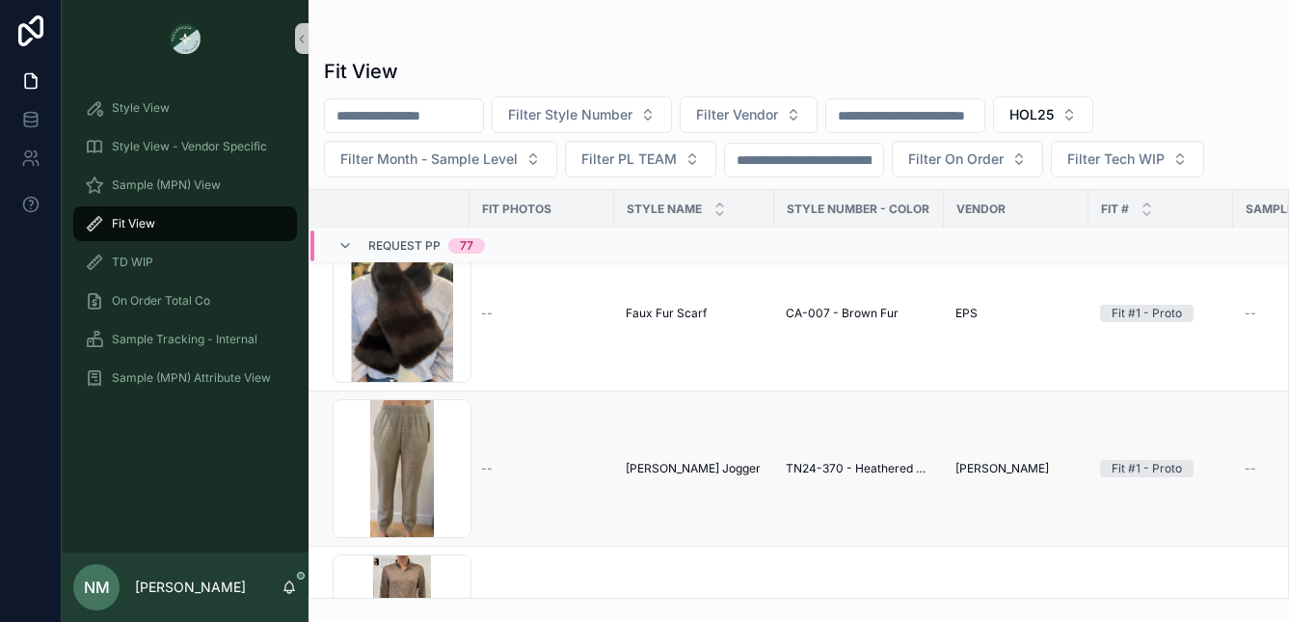
scroll to position [13273, 0]
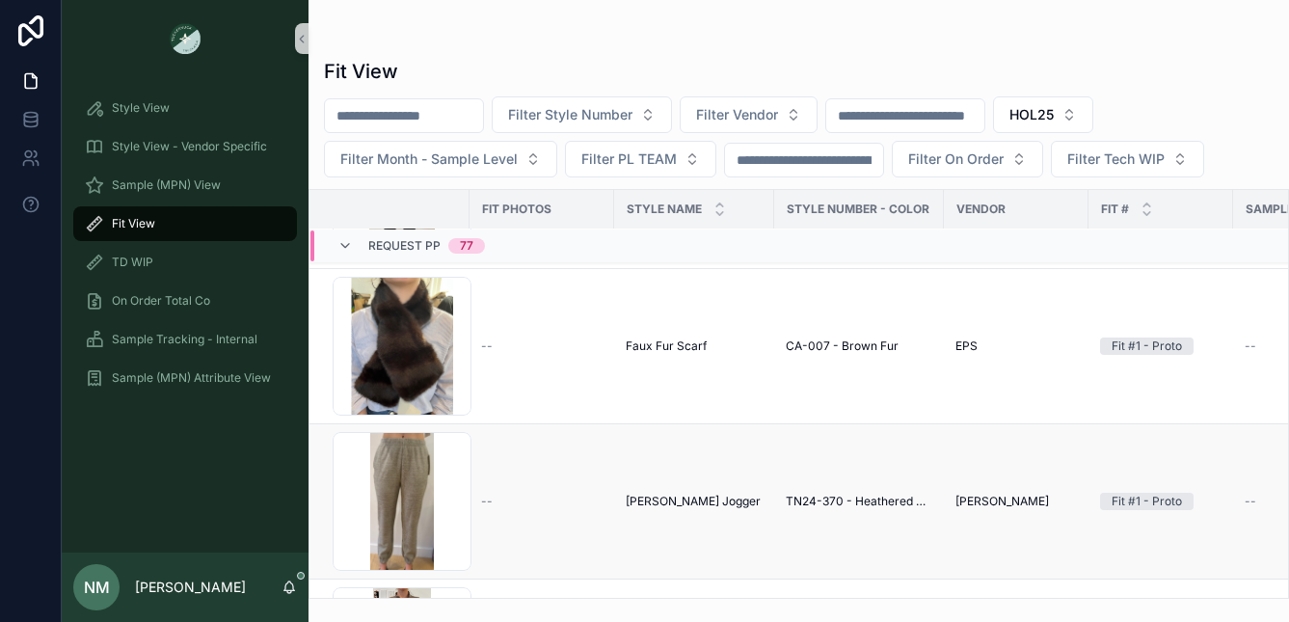
click at [657, 509] on td "[PERSON_NAME] [PERSON_NAME] Jogger" at bounding box center [694, 501] width 160 height 155
click at [661, 503] on span "[PERSON_NAME] Jogger" at bounding box center [693, 501] width 135 height 15
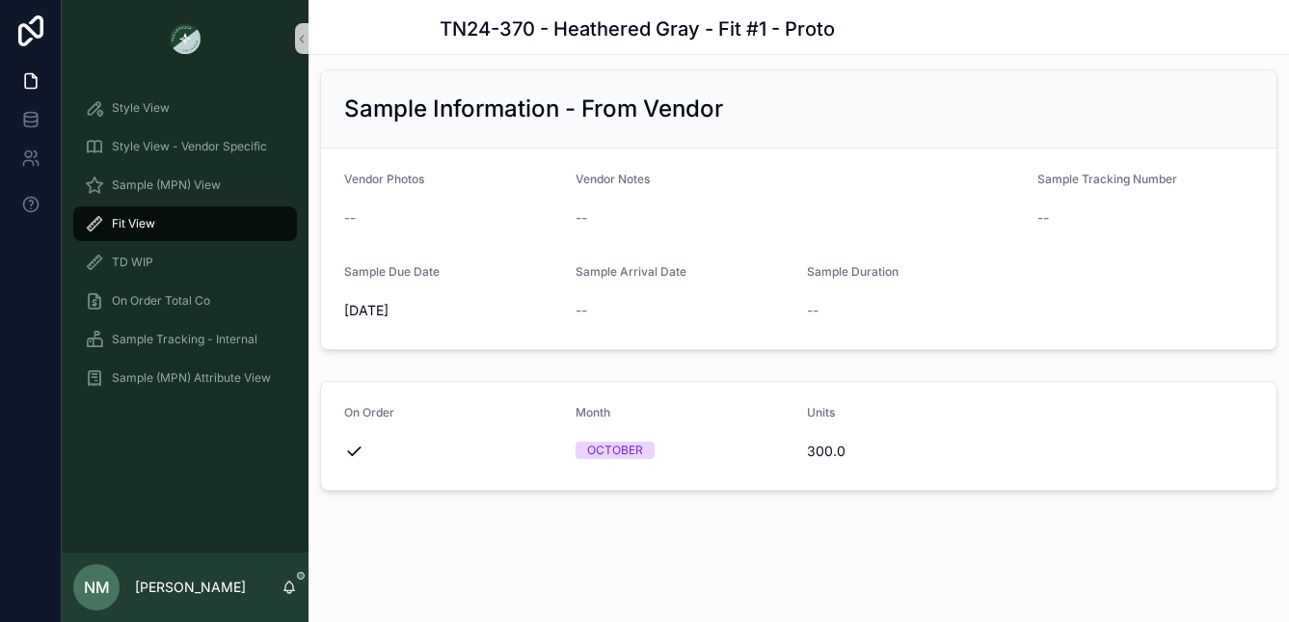
scroll to position [2282, 0]
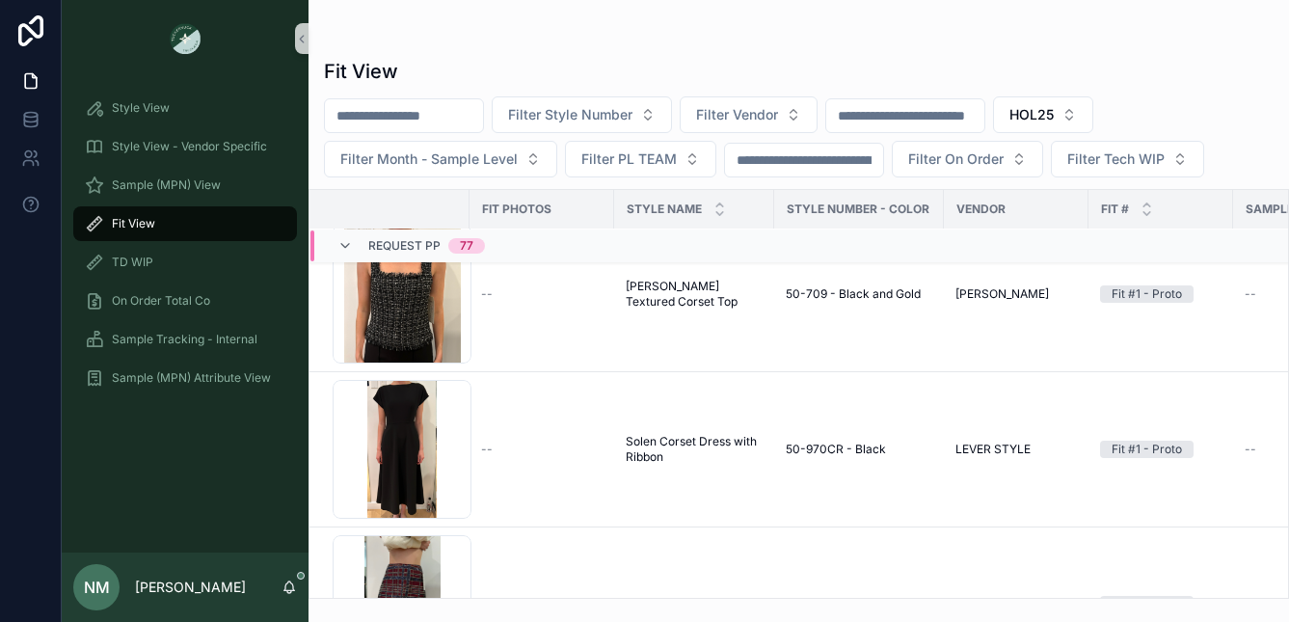
scroll to position [13762, 0]
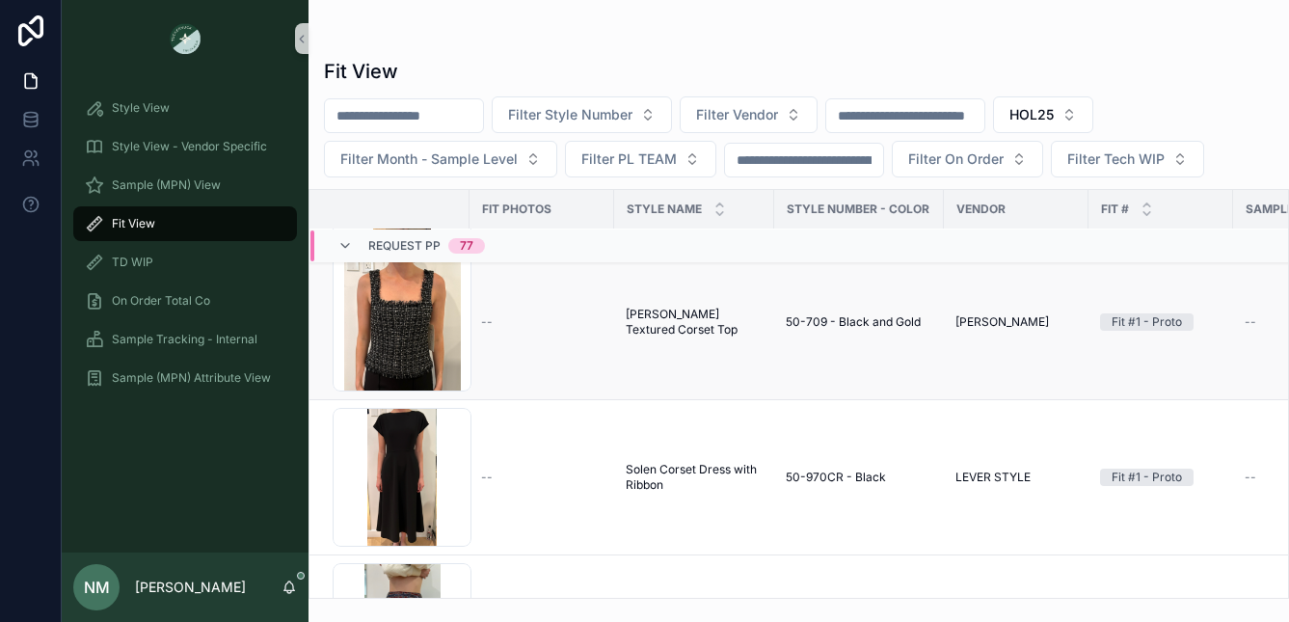
click at [1144, 323] on div "Fit #1 - Proto" at bounding box center [1146, 321] width 70 height 17
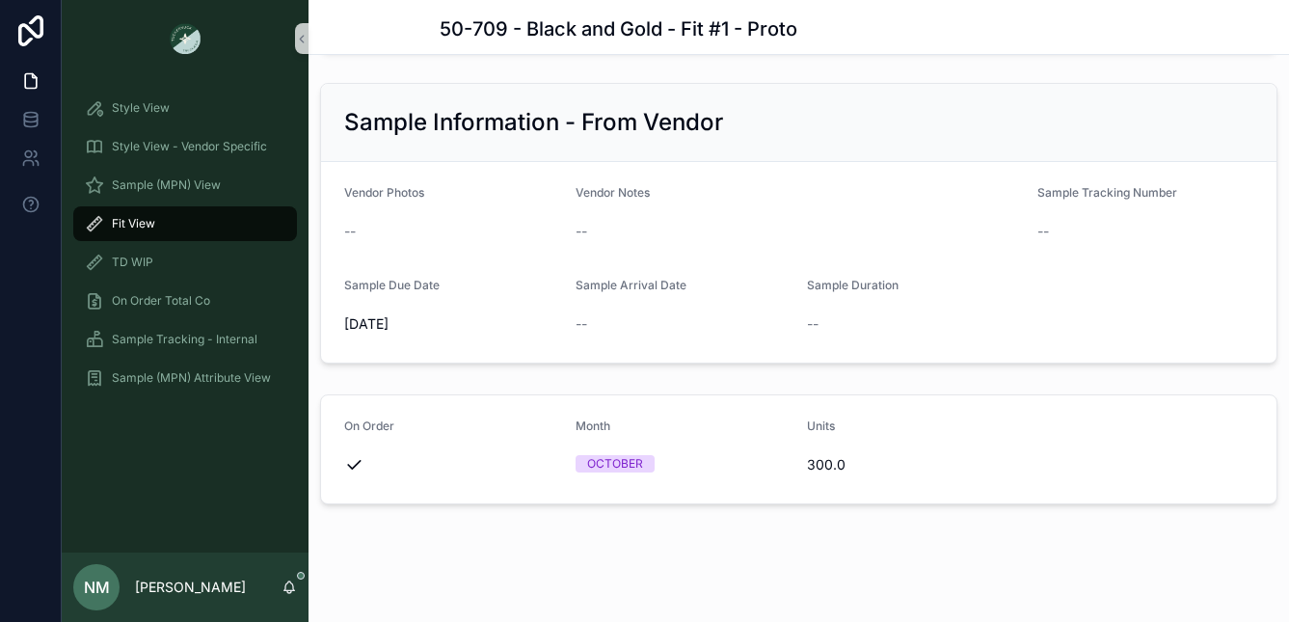
scroll to position [2305, 0]
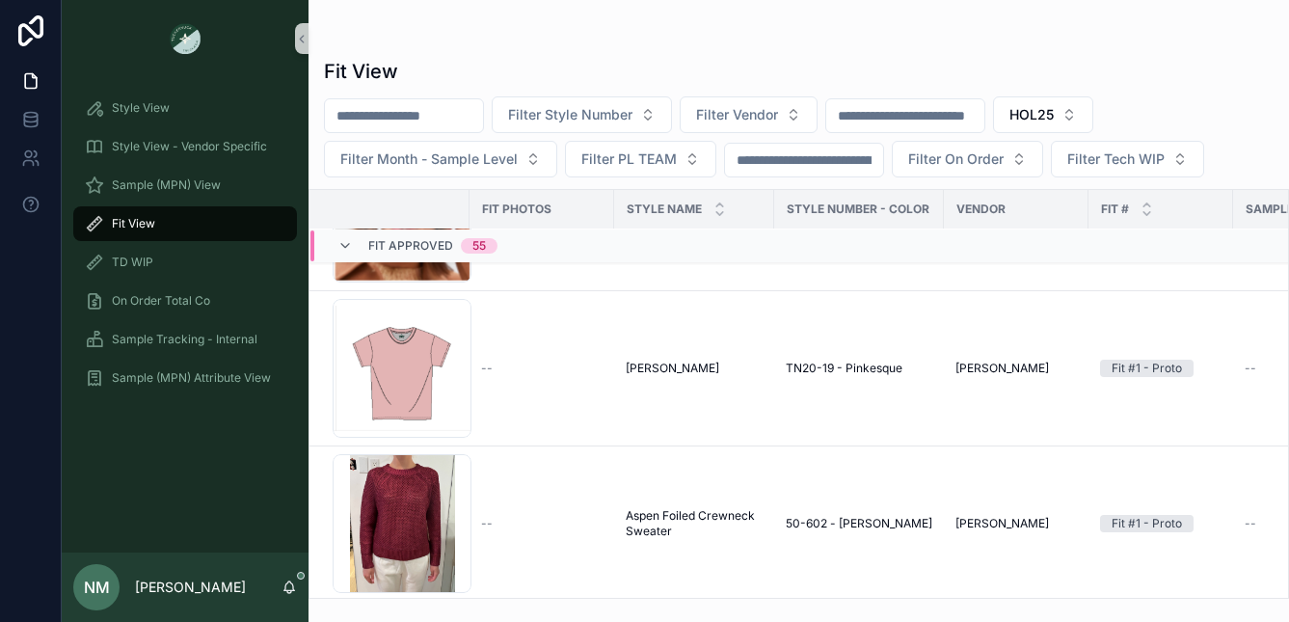
scroll to position [27517, 0]
